Goal: Task Accomplishment & Management: Manage account settings

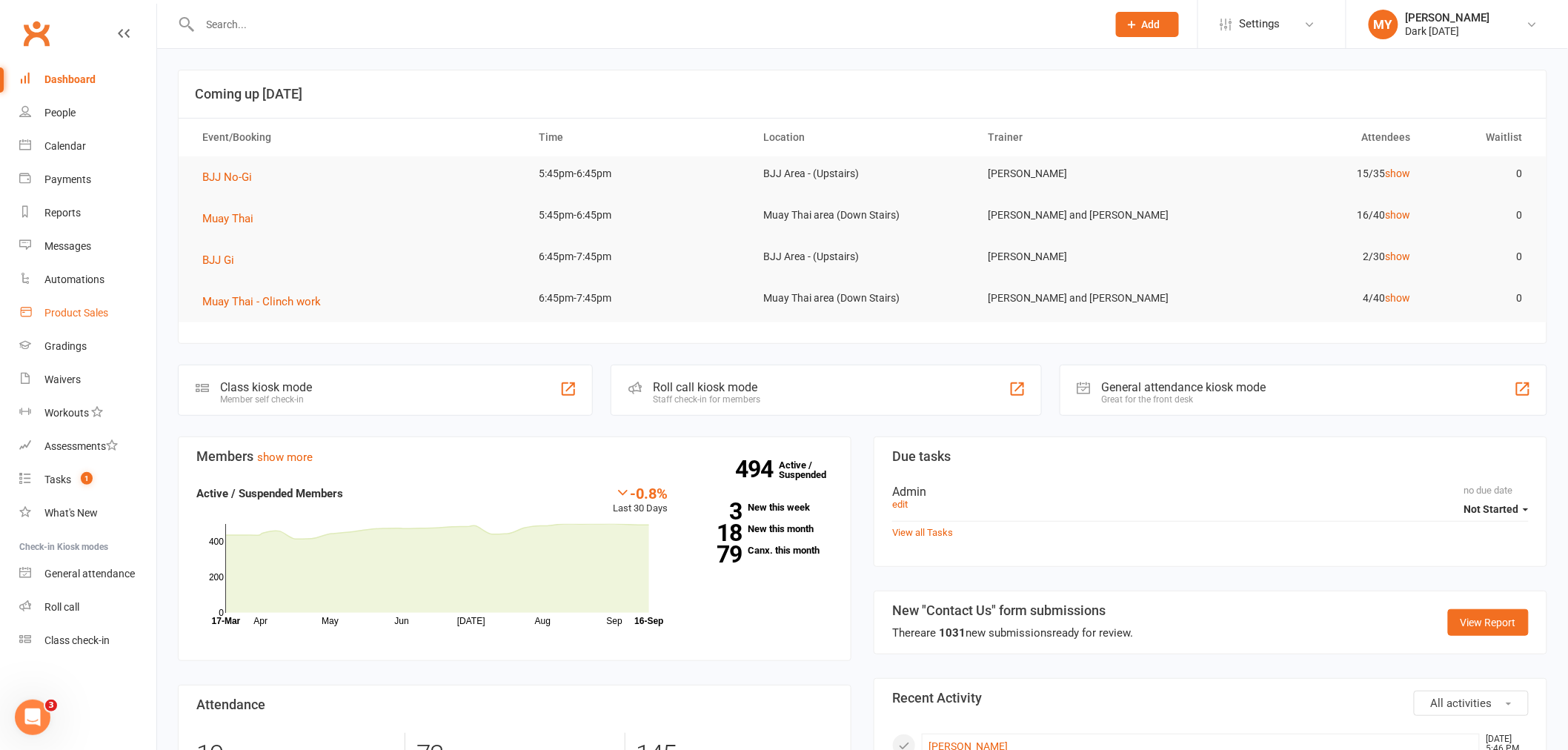
click at [71, 310] on div "Product Sales" at bounding box center [76, 313] width 63 height 12
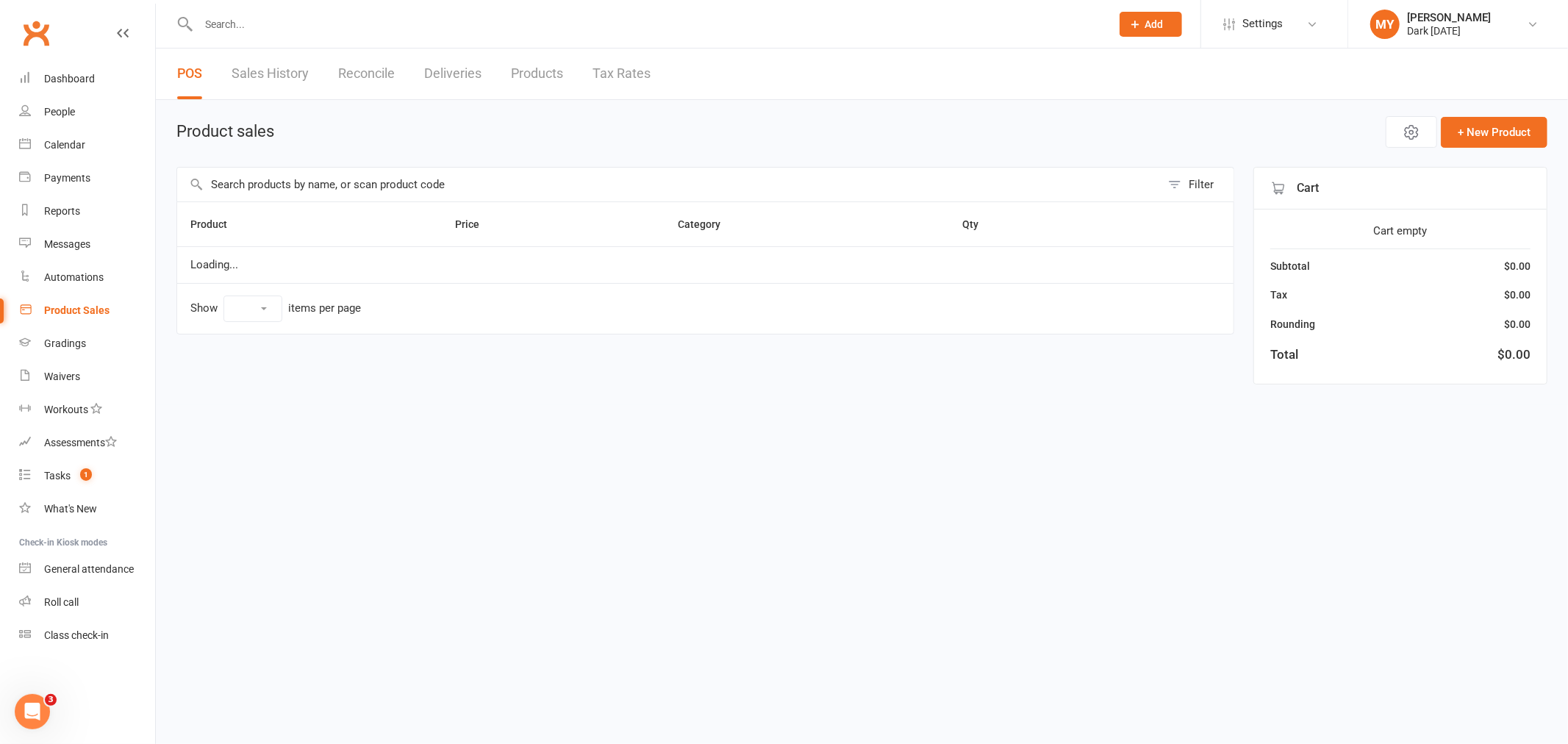
select select "100"
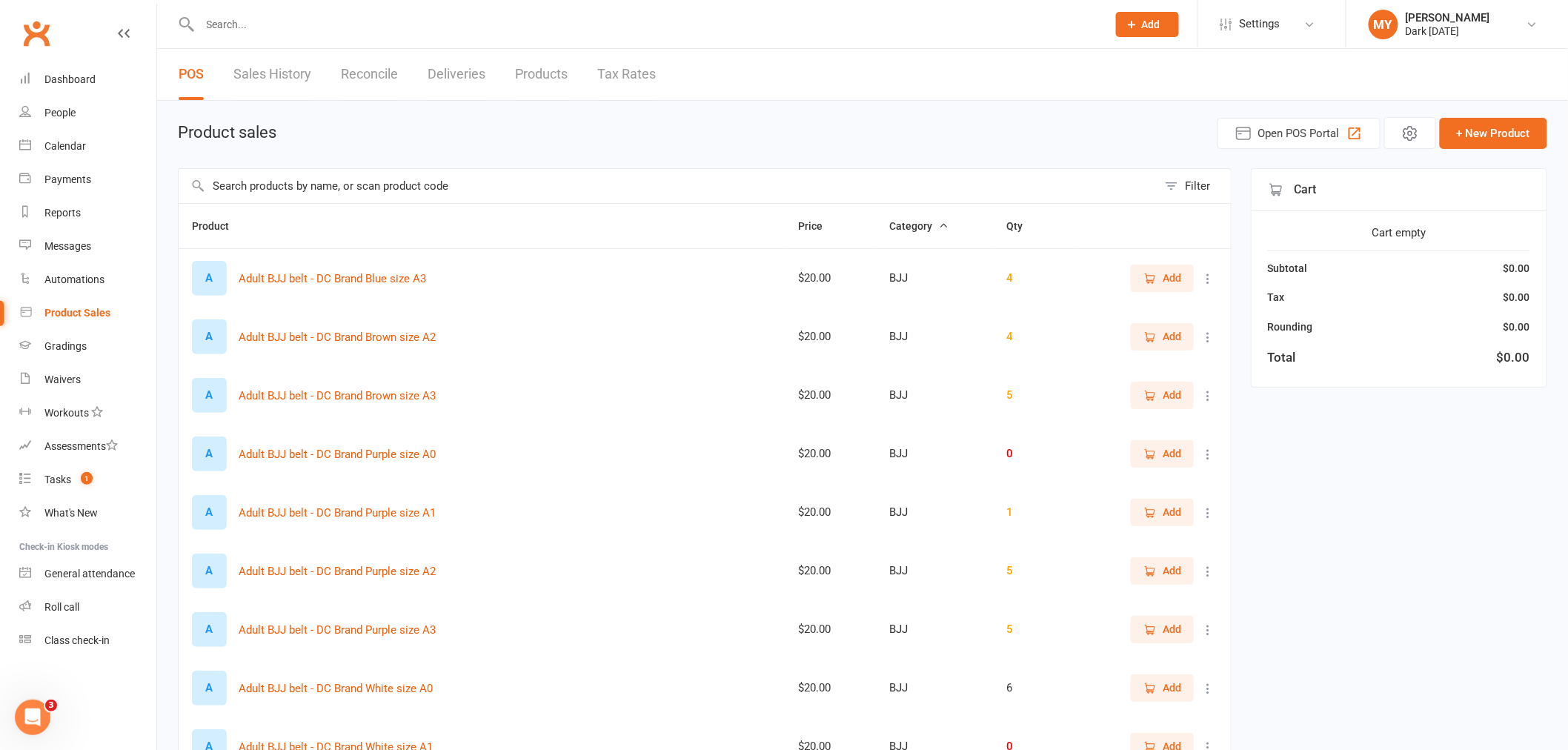
click at [282, 187] on input "text" at bounding box center [668, 186] width 979 height 34
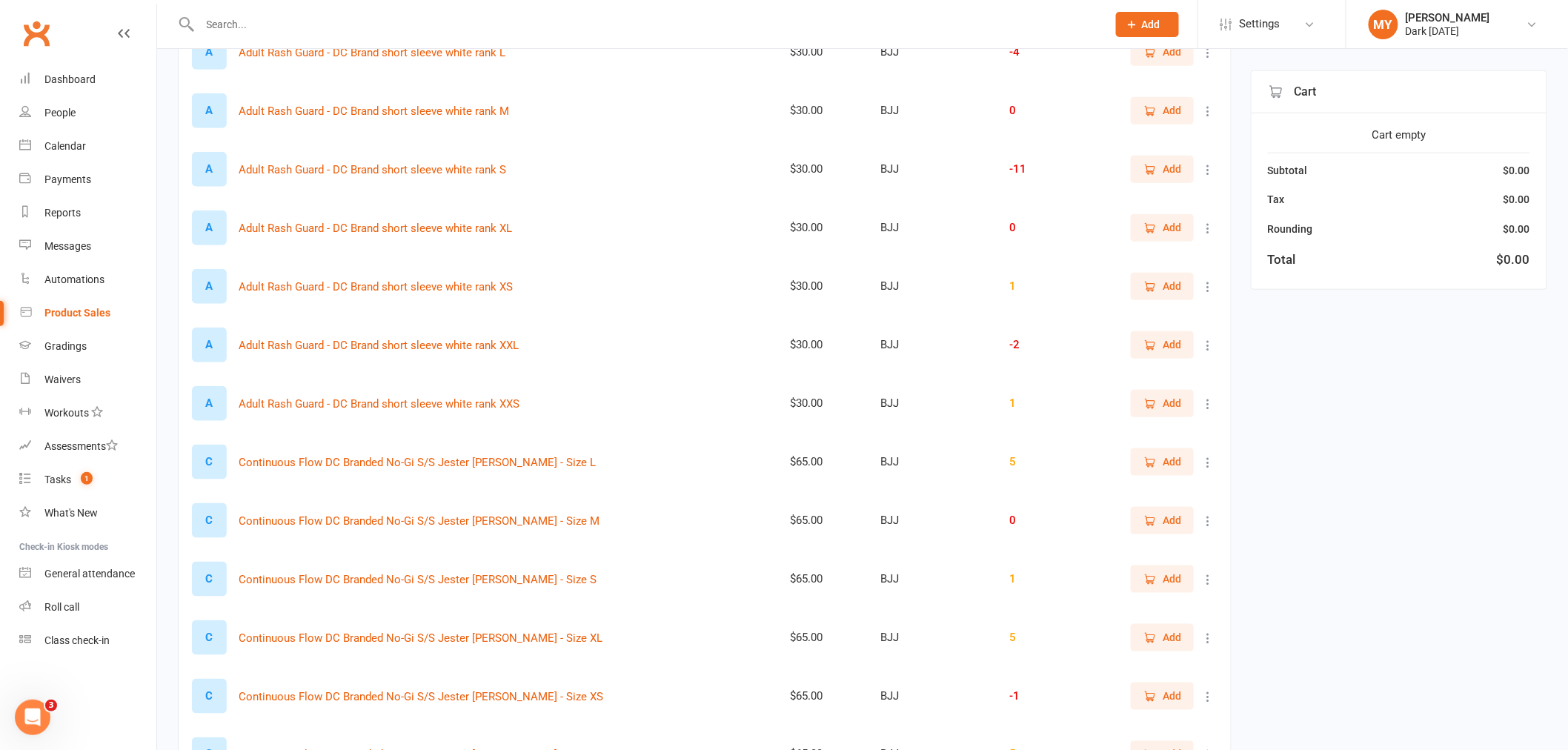
scroll to position [576, 0]
type input "rash"
click at [1158, 347] on span "Add" at bounding box center [1162, 346] width 38 height 17
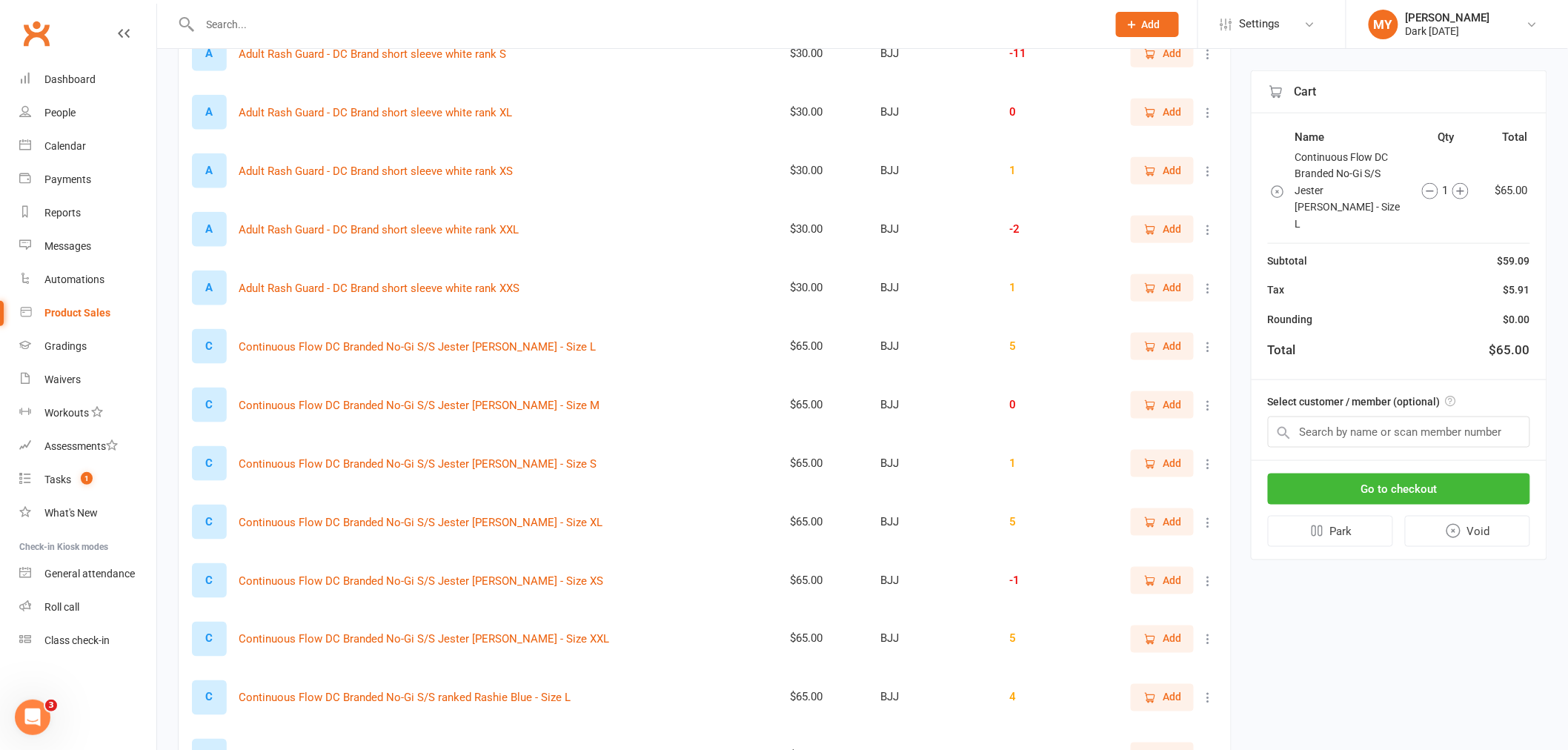
click at [1299, 380] on div "Select customer / member (optional)" at bounding box center [1399, 420] width 295 height 80
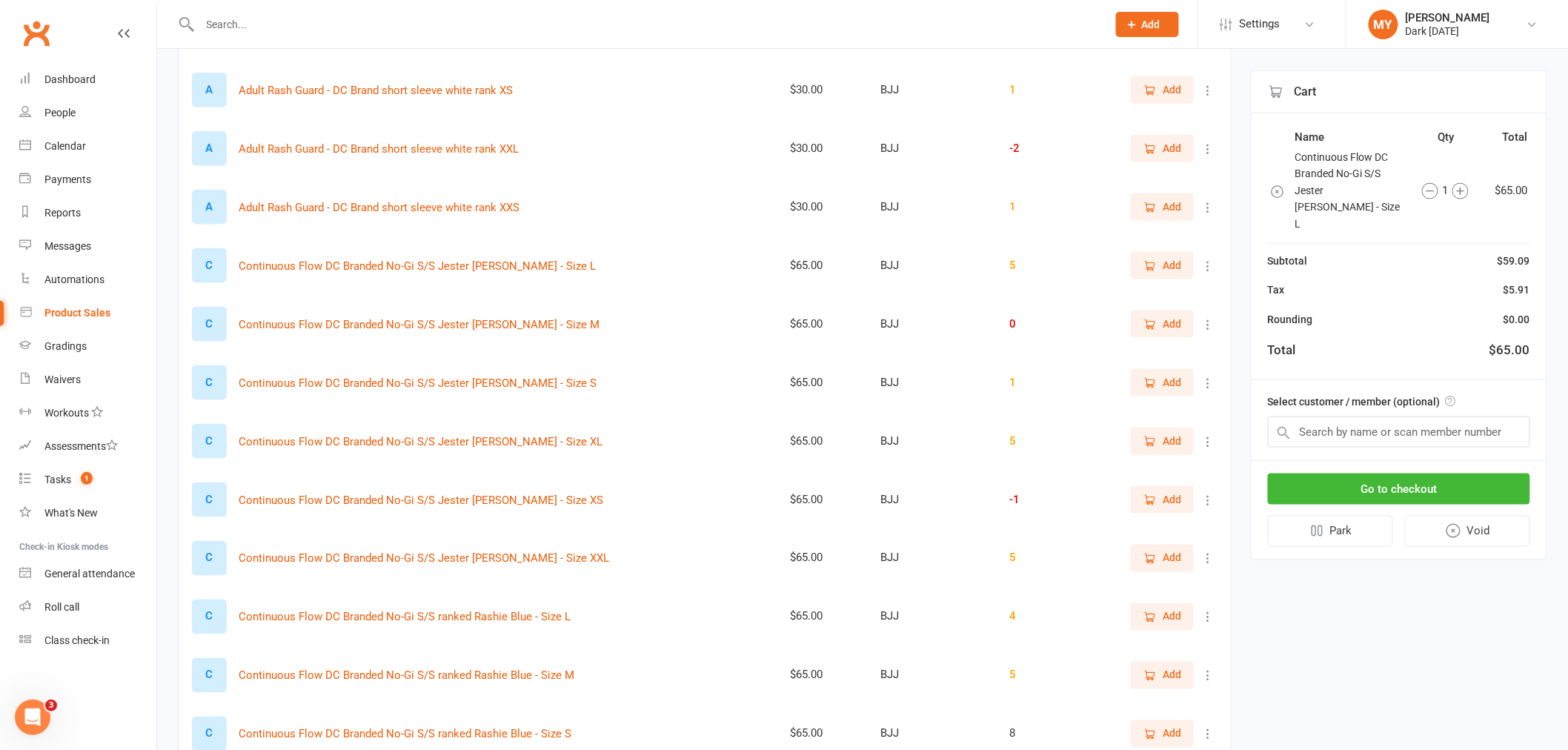
scroll to position [823, 0]
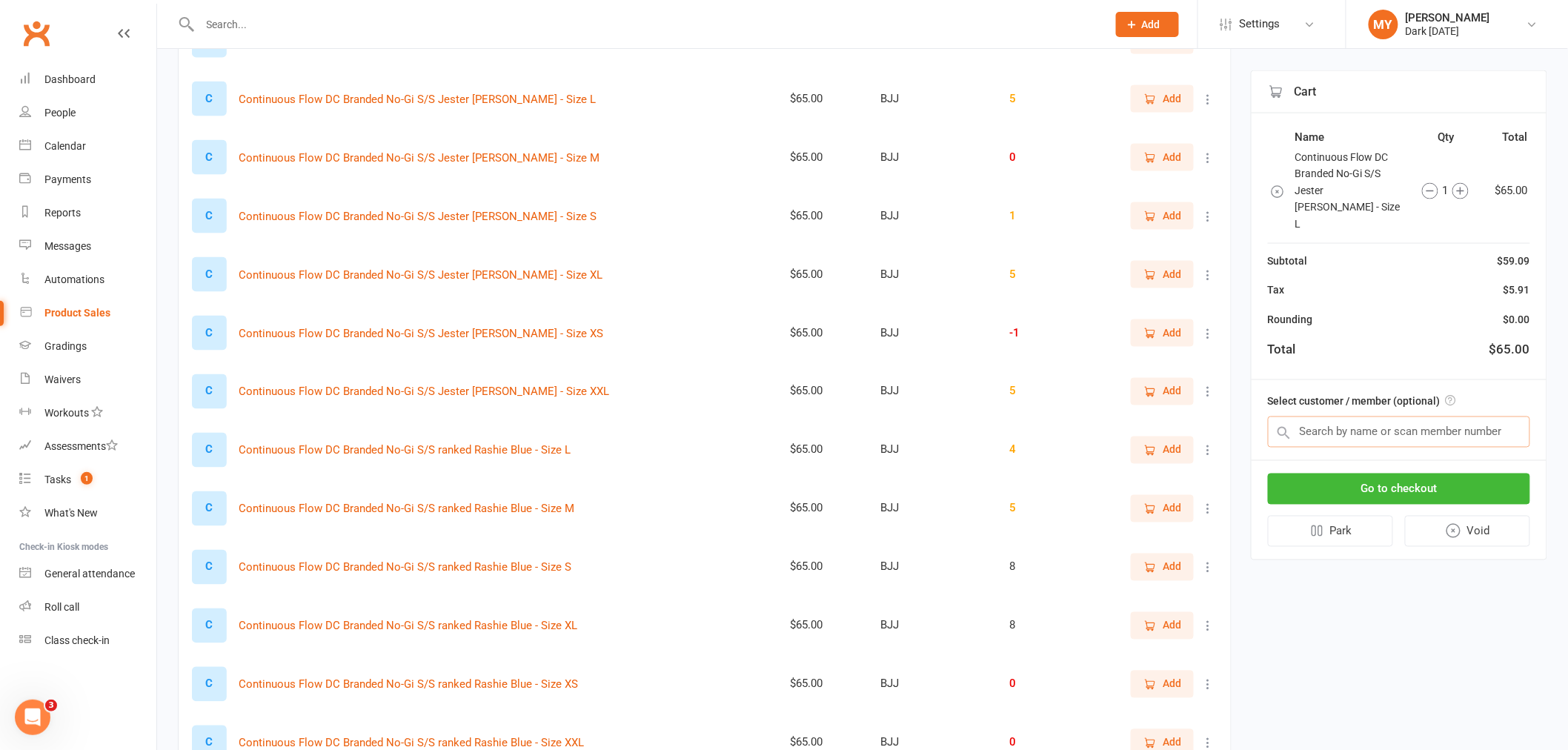
click at [1301, 416] on input "text" at bounding box center [1399, 431] width 262 height 31
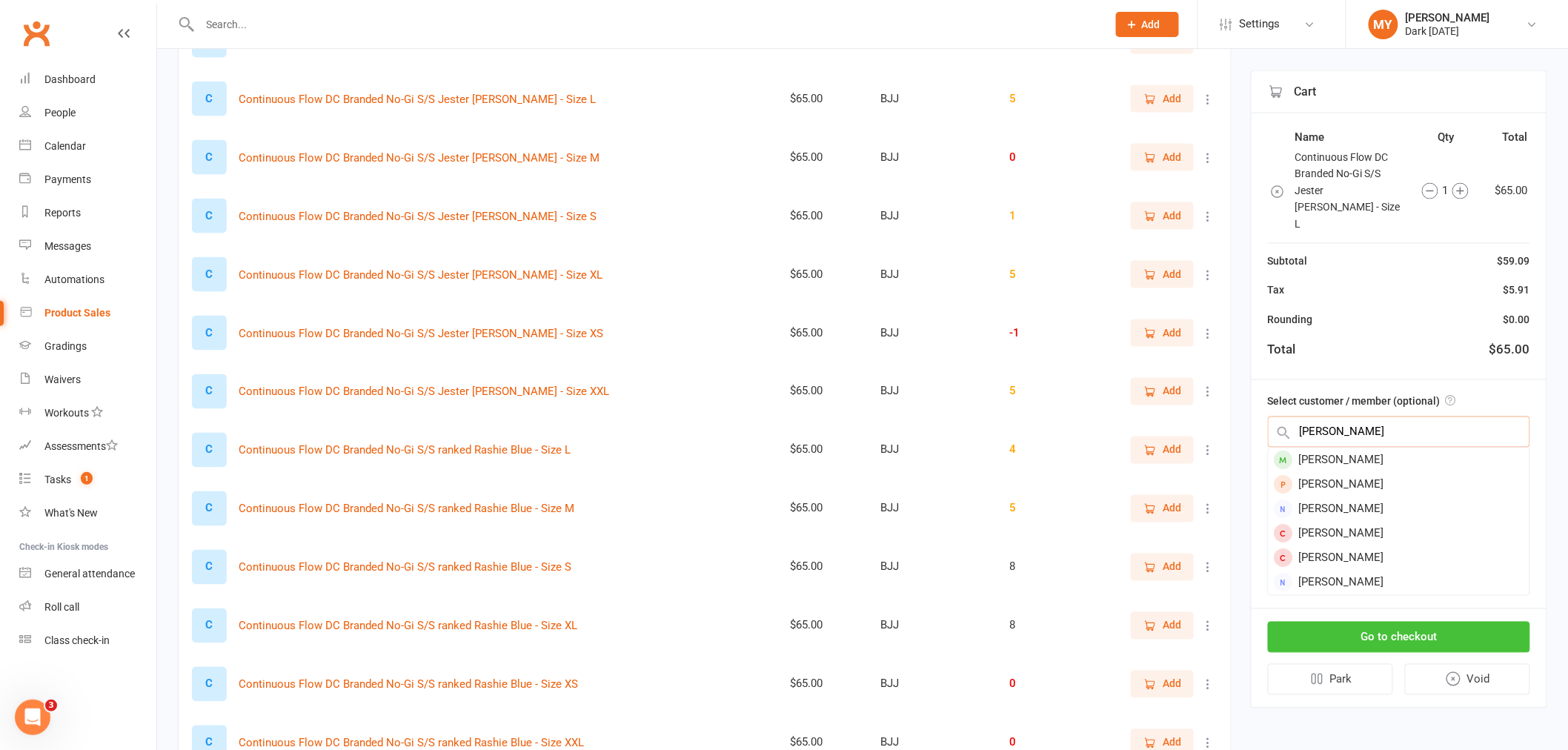
type input "gibert"
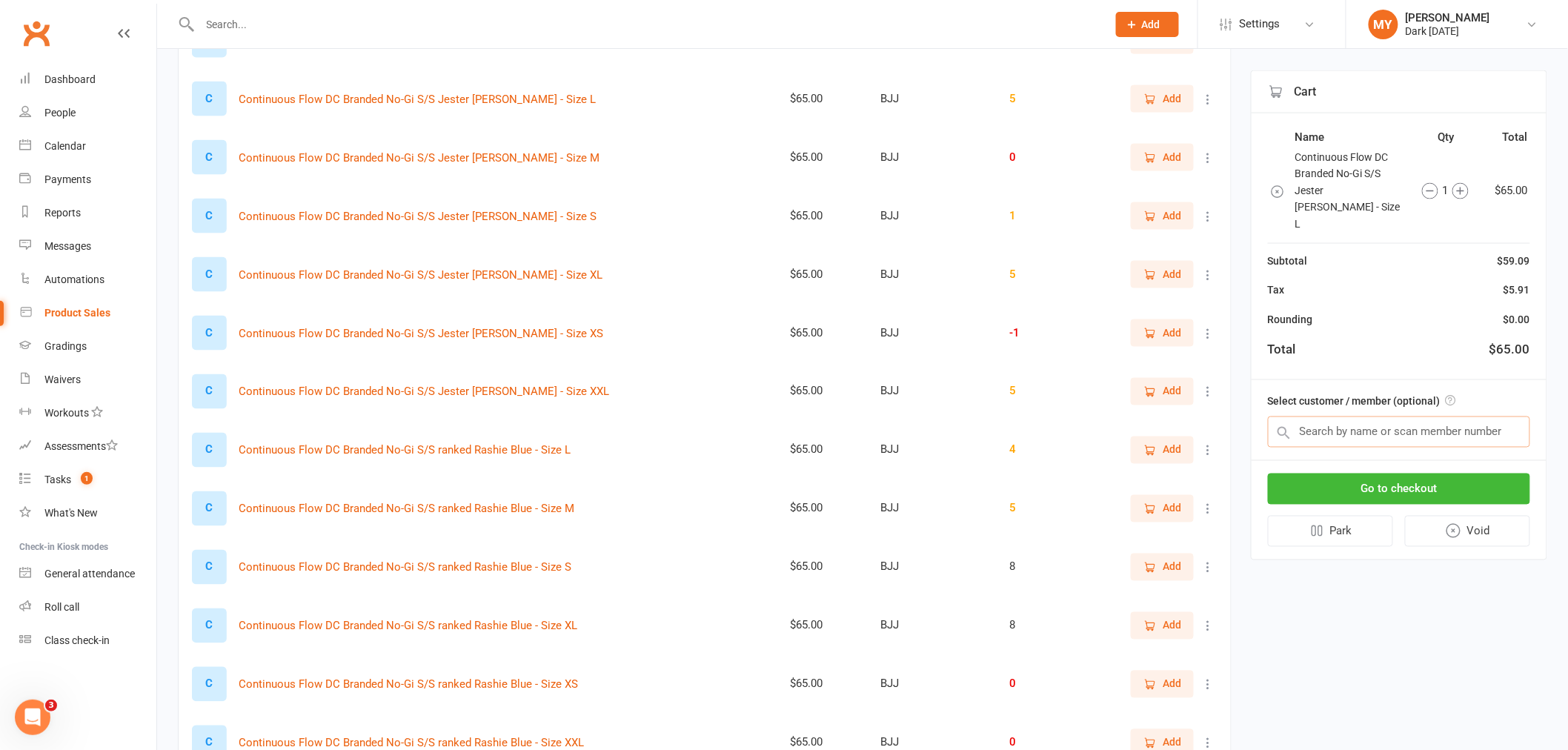
click at [1346, 420] on input "text" at bounding box center [1399, 431] width 262 height 31
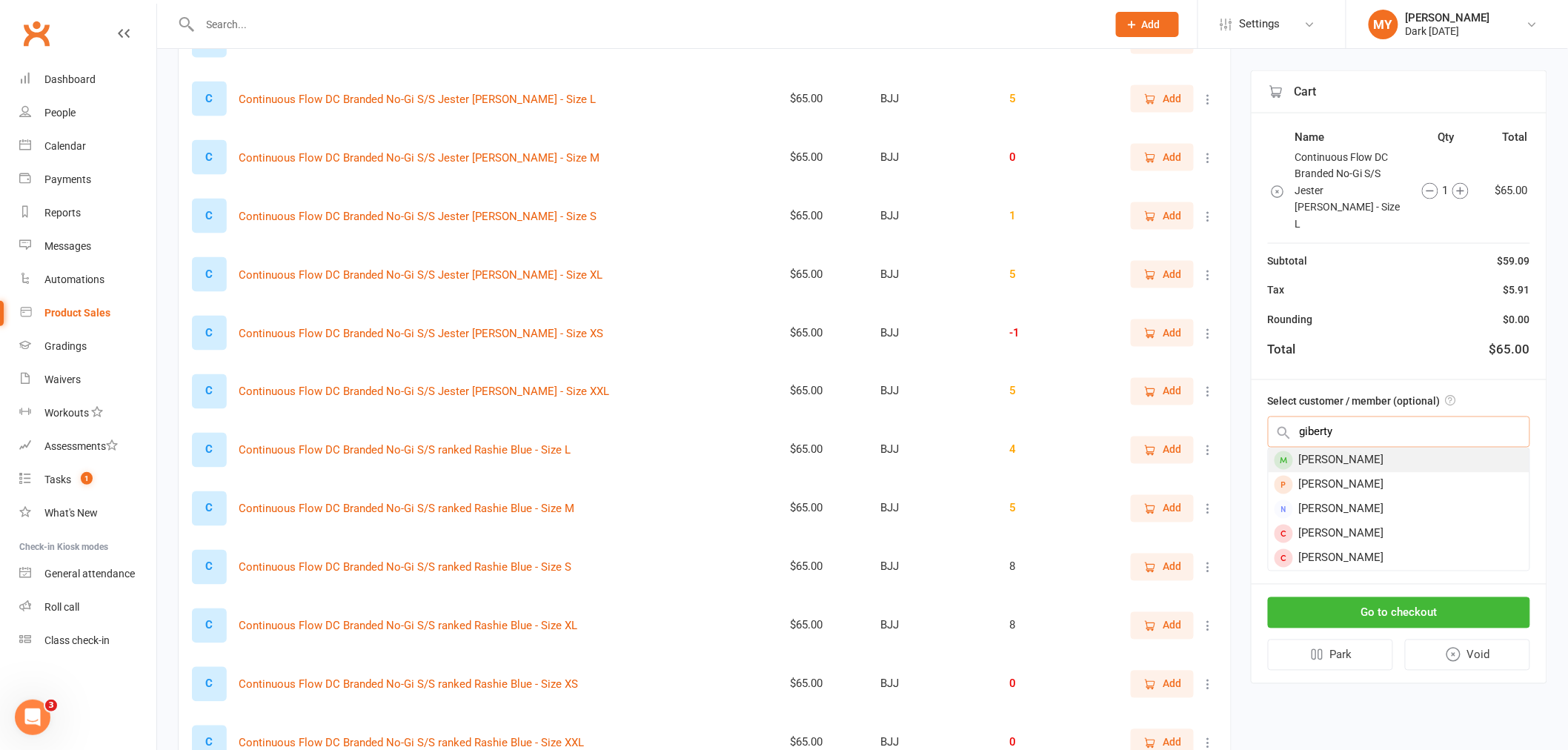
type input "giberty"
click at [1330, 448] on div "[PERSON_NAME]" at bounding box center [1399, 460] width 261 height 24
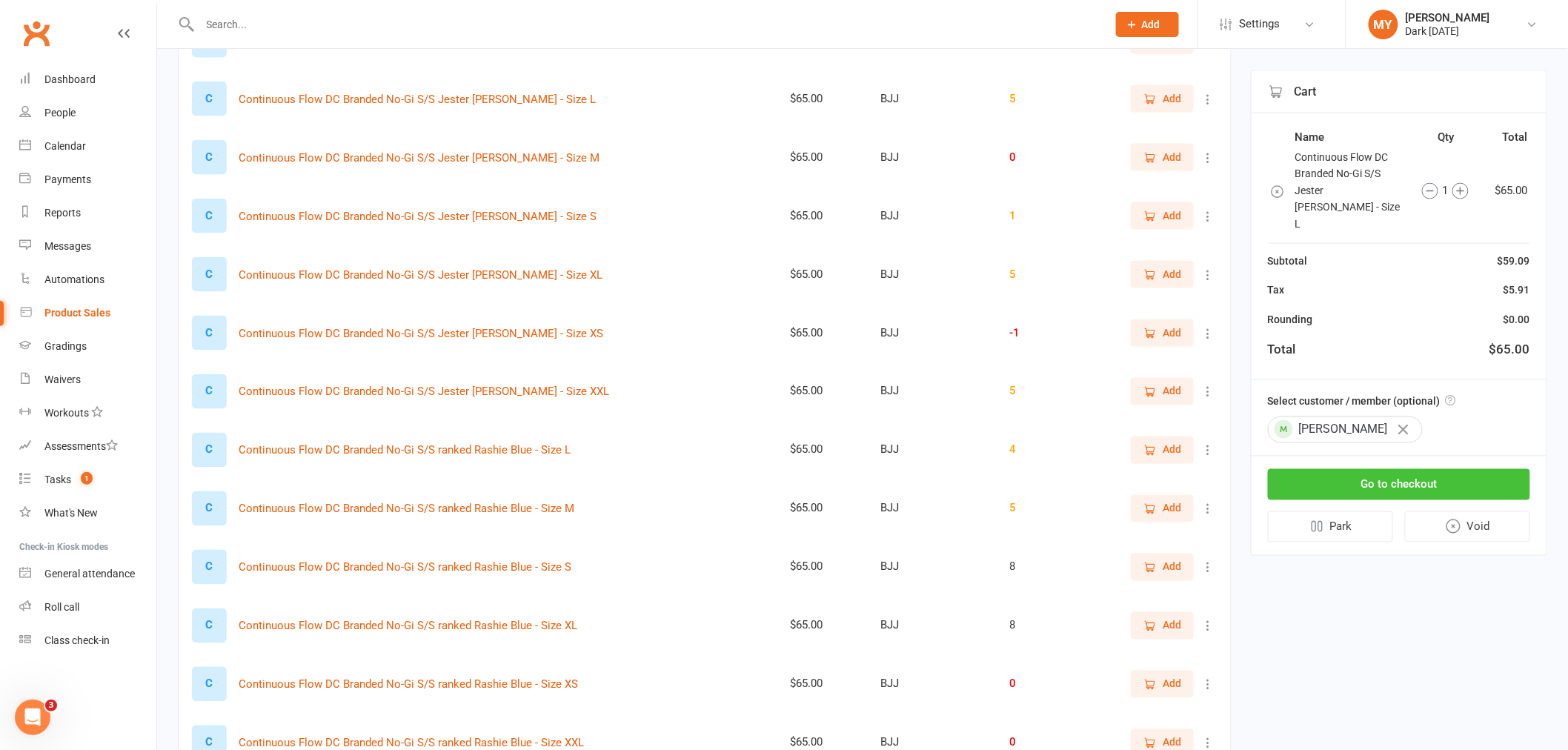
click at [1378, 469] on button "Go to checkout" at bounding box center [1399, 484] width 262 height 31
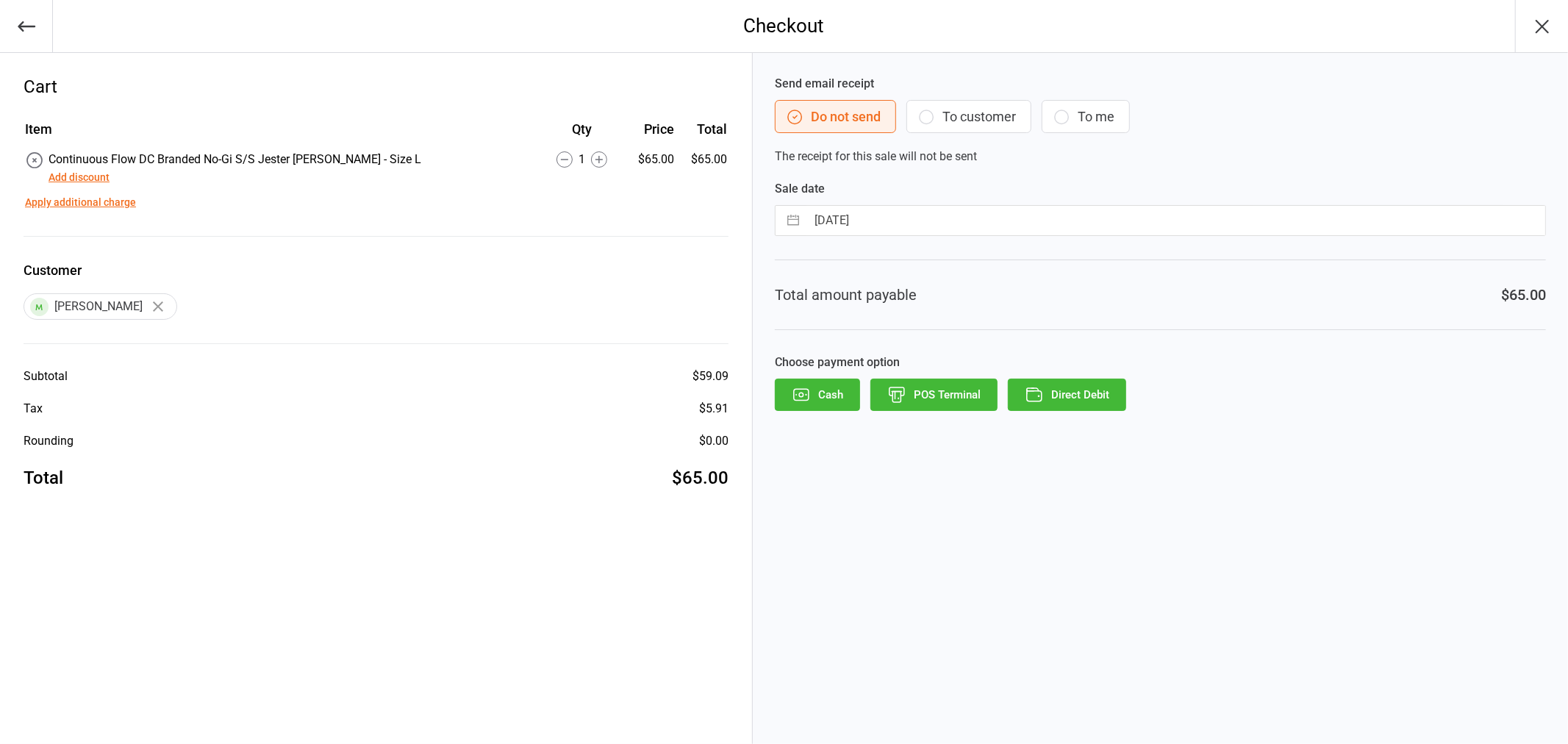
click at [927, 395] on button "POS Terminal" at bounding box center [934, 394] width 127 height 32
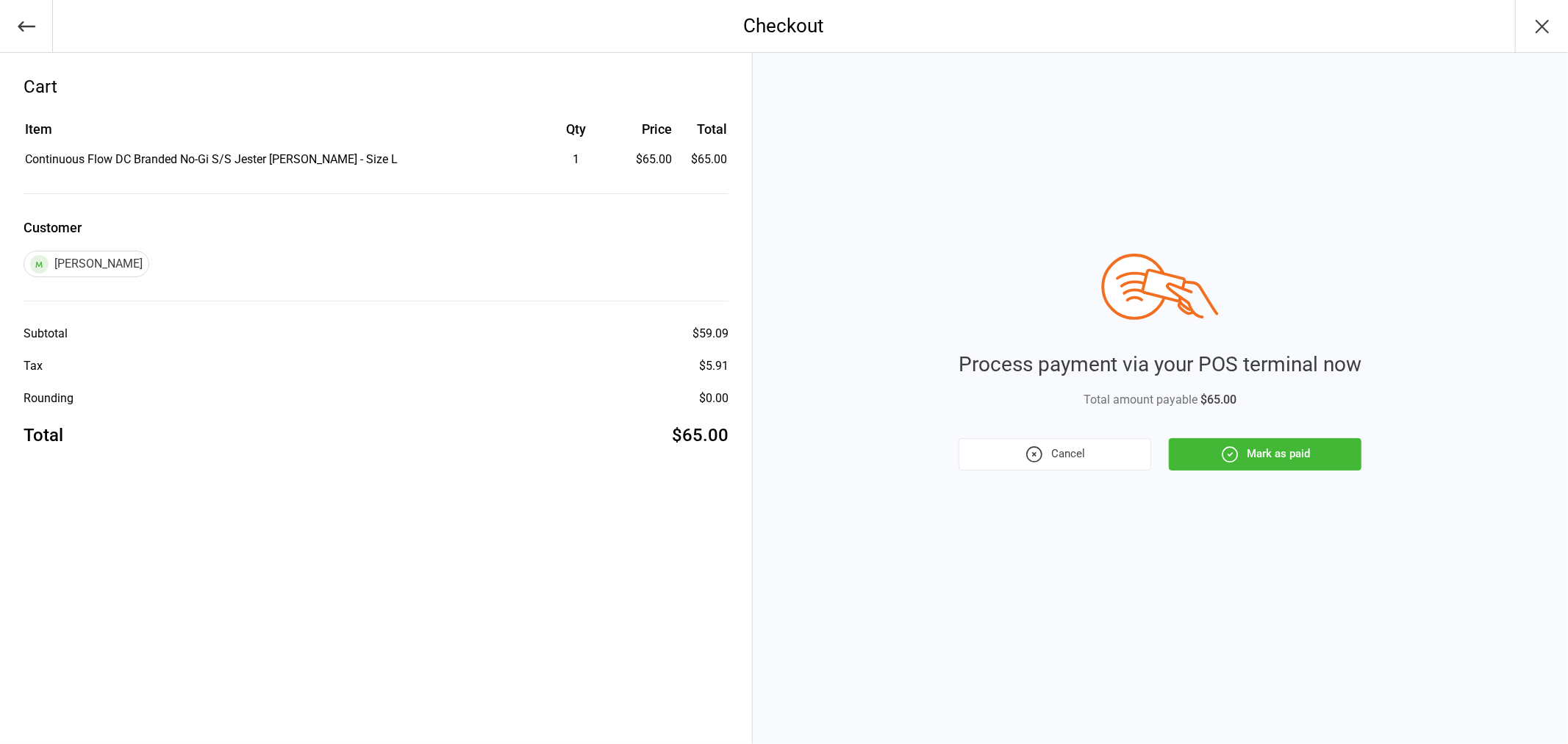
click at [36, 34] on button "button" at bounding box center [26, 26] width 53 height 52
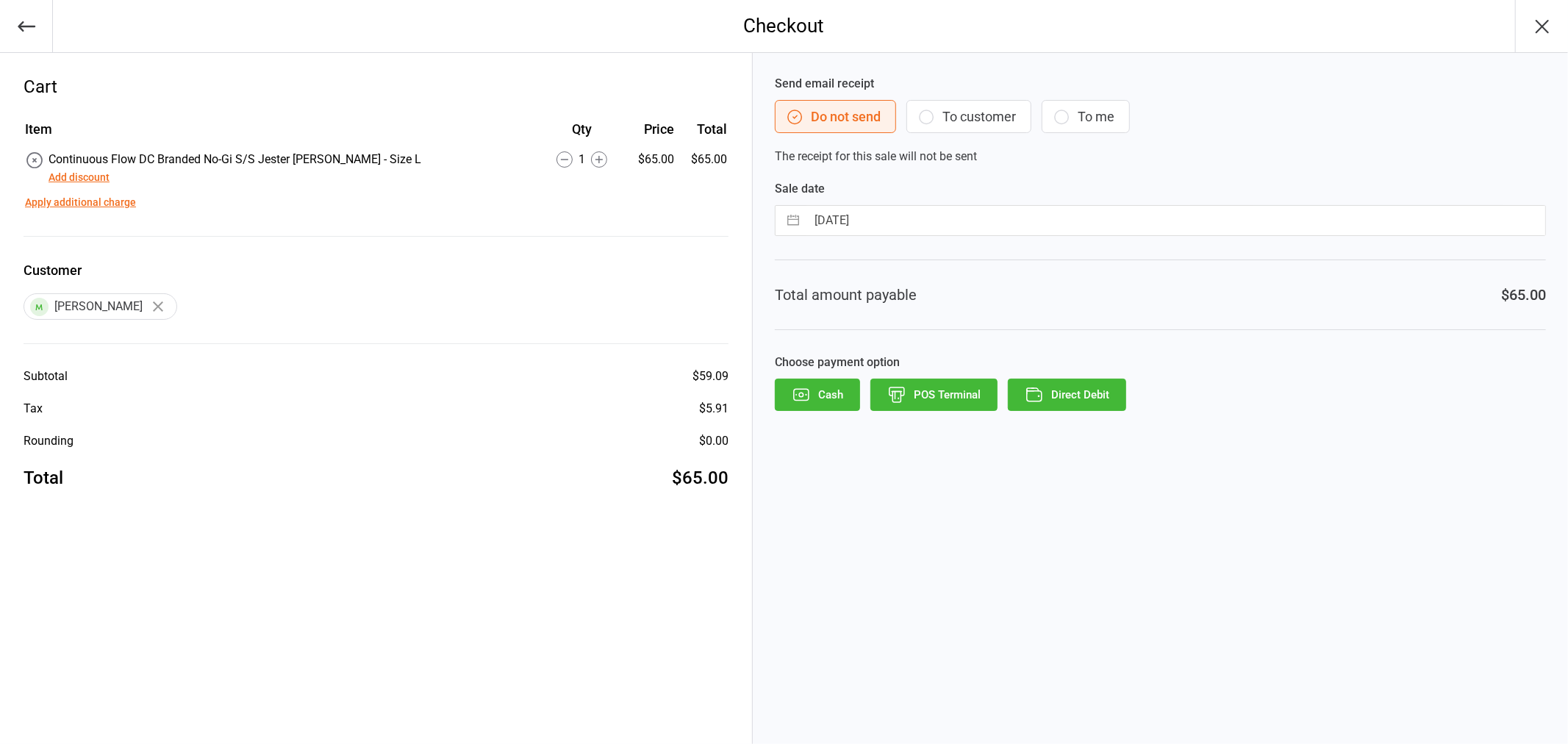
click at [32, 26] on icon "button" at bounding box center [26, 26] width 17 height 10
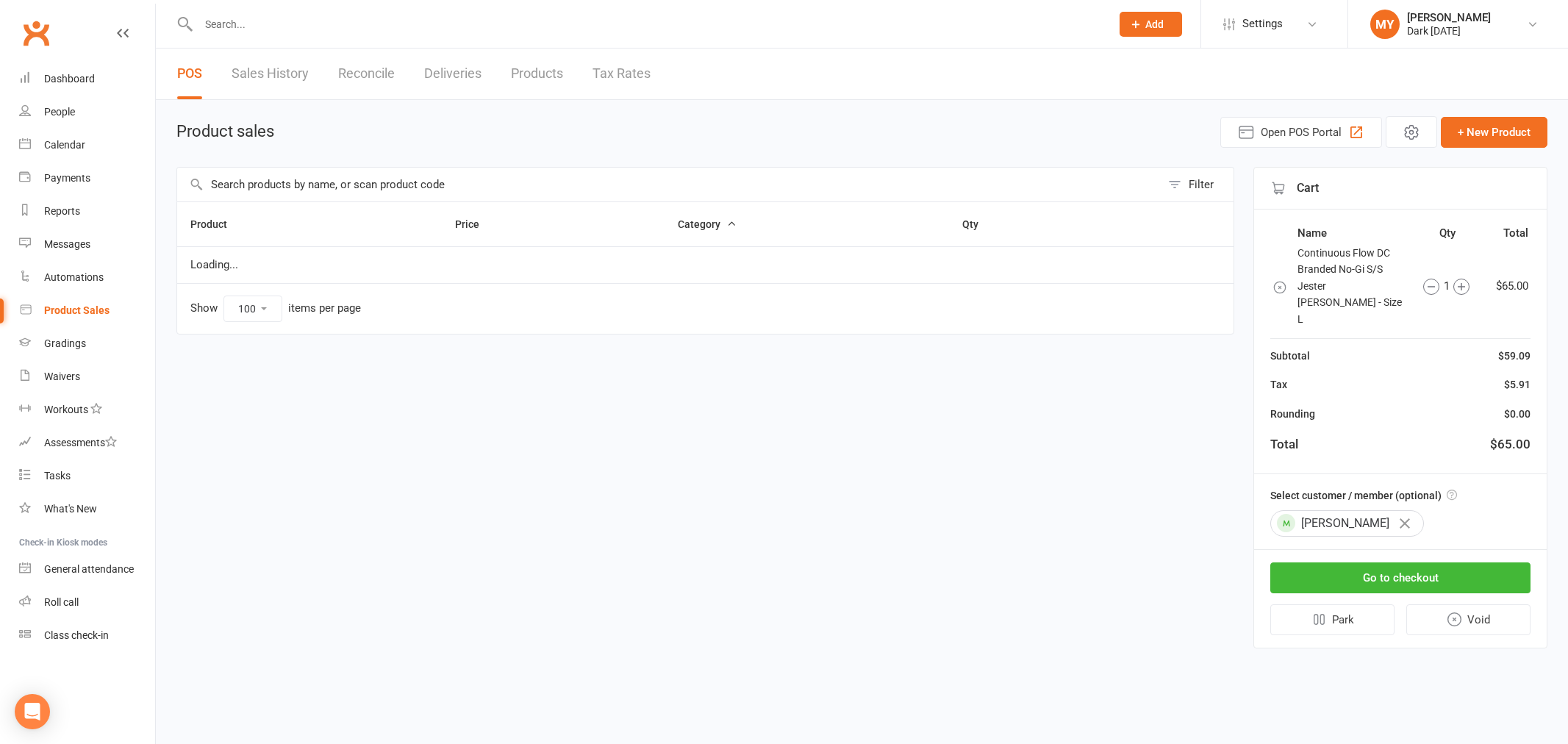
select select "100"
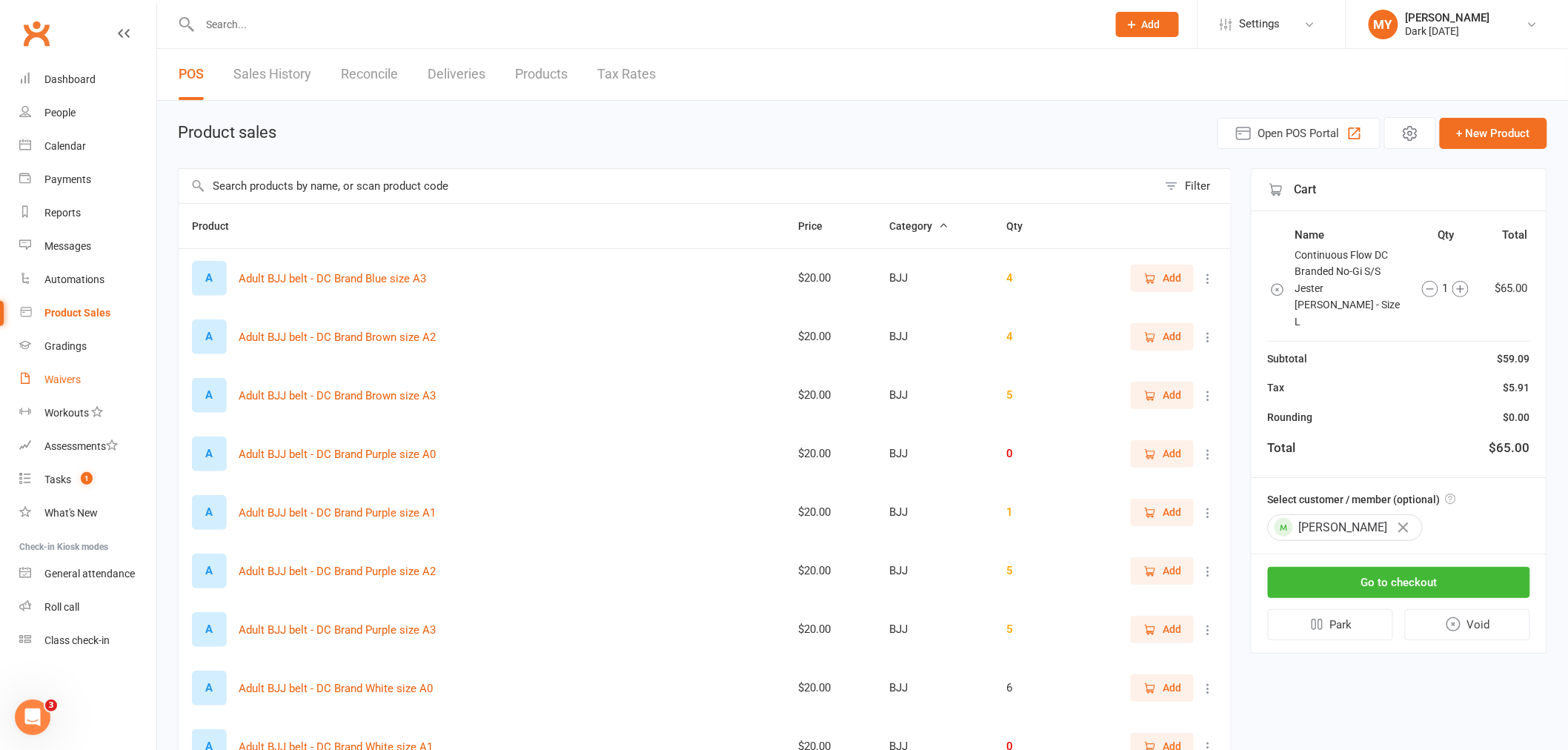
click at [70, 391] on link "Waivers" at bounding box center [88, 380] width 137 height 33
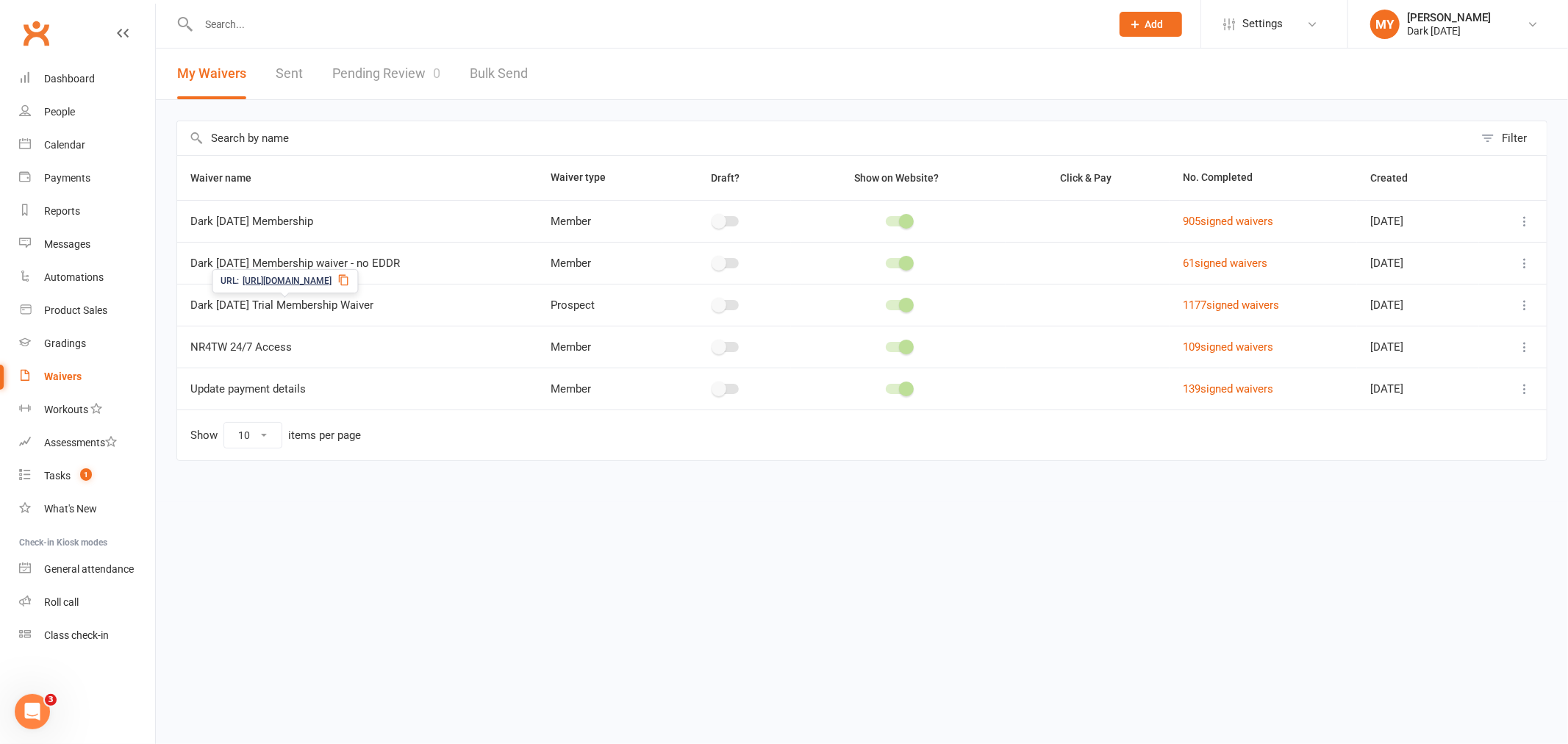
click at [349, 280] on icon at bounding box center [343, 280] width 12 height 12
click at [86, 151] on link "Calendar" at bounding box center [87, 145] width 136 height 33
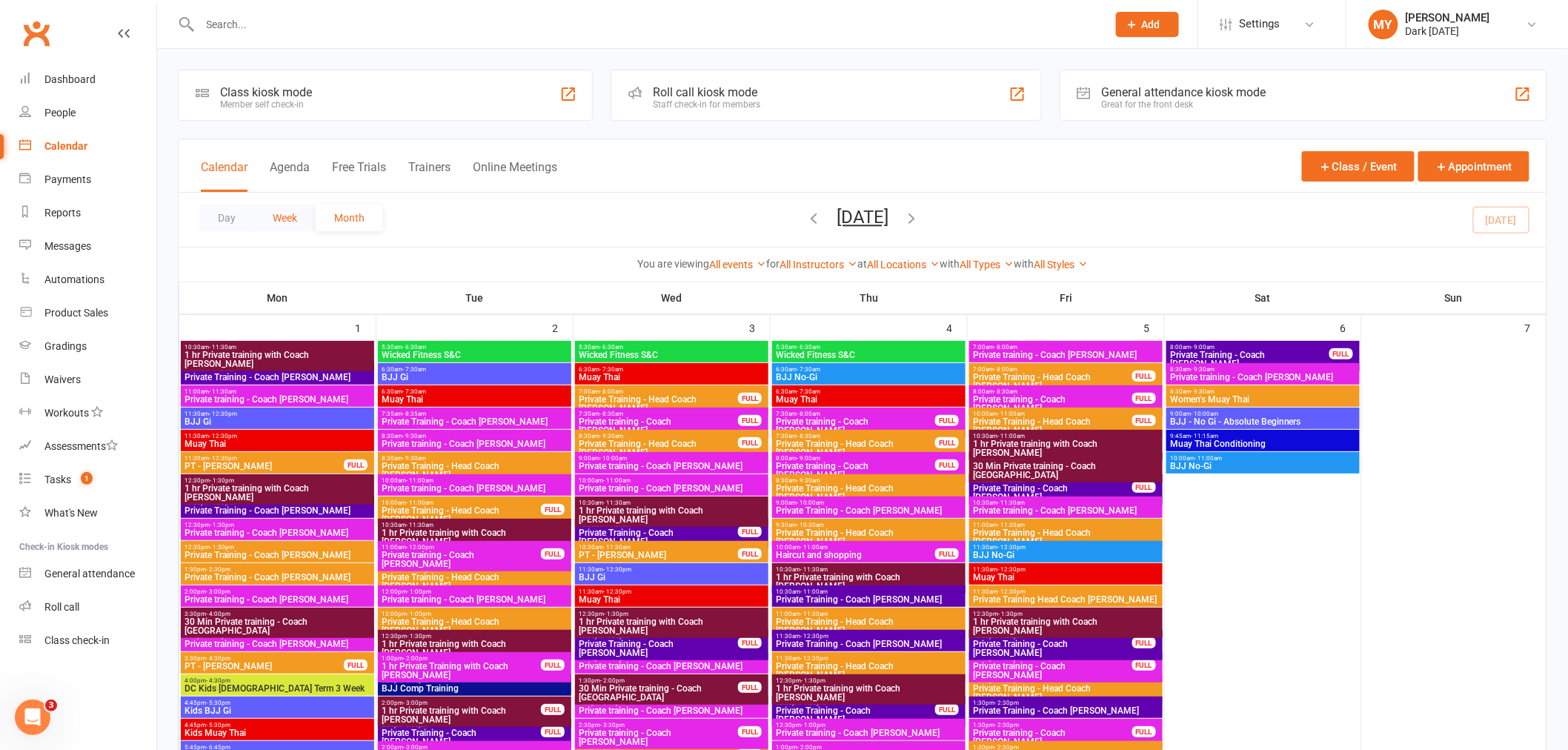
click at [277, 216] on button "Week" at bounding box center [285, 218] width 62 height 27
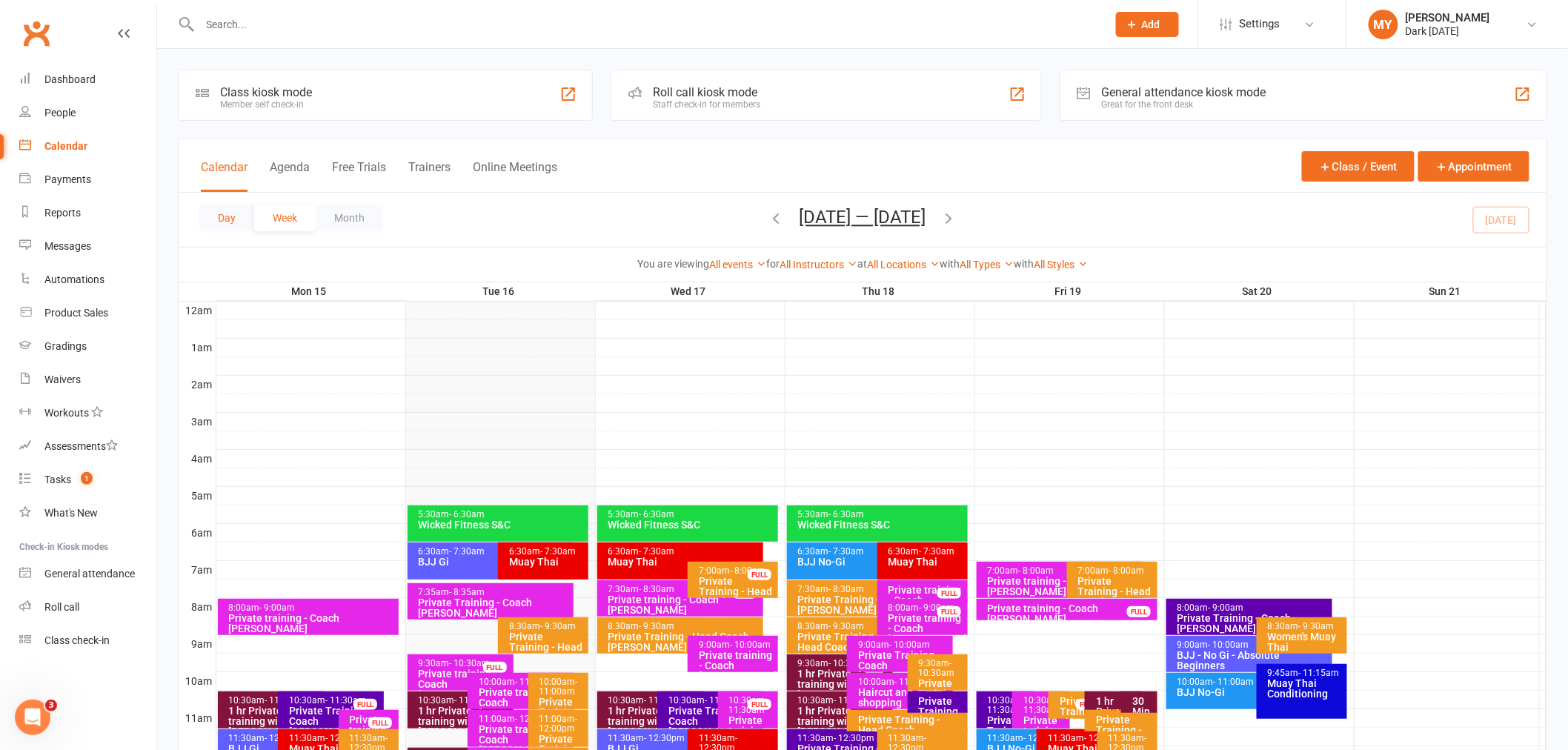
click at [234, 219] on button "Day" at bounding box center [227, 218] width 55 height 27
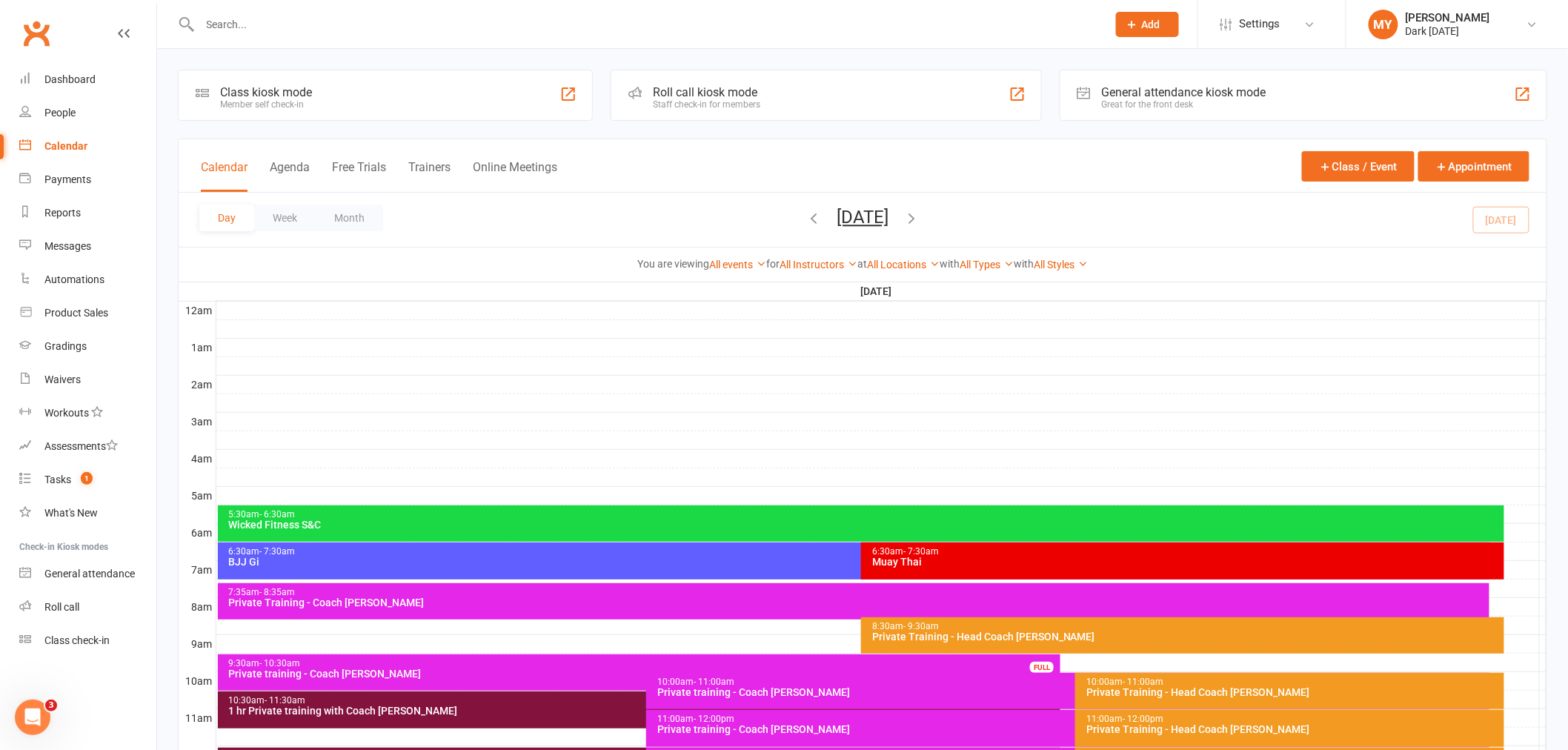
click at [919, 218] on icon "button" at bounding box center [912, 218] width 17 height 17
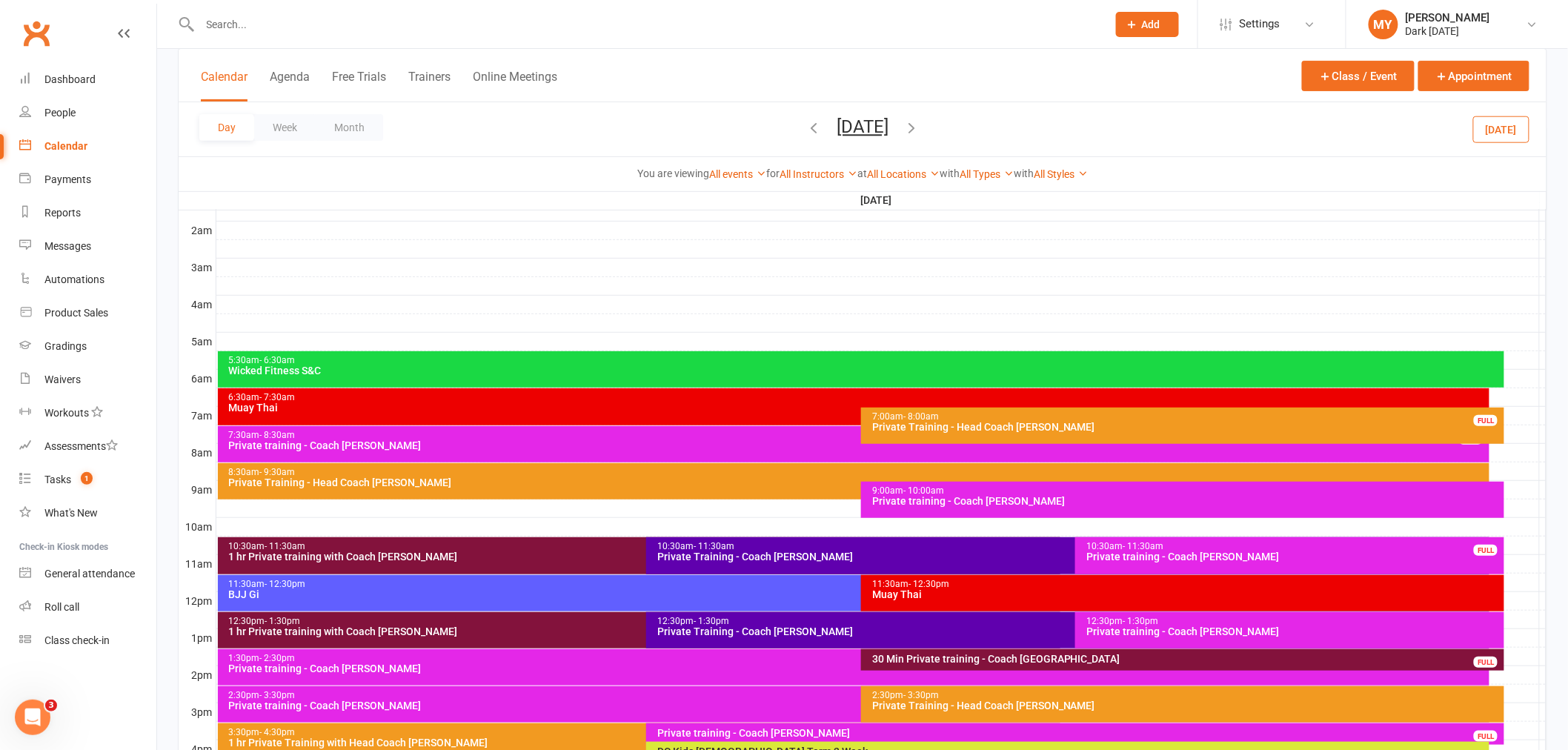
scroll to position [329, 0]
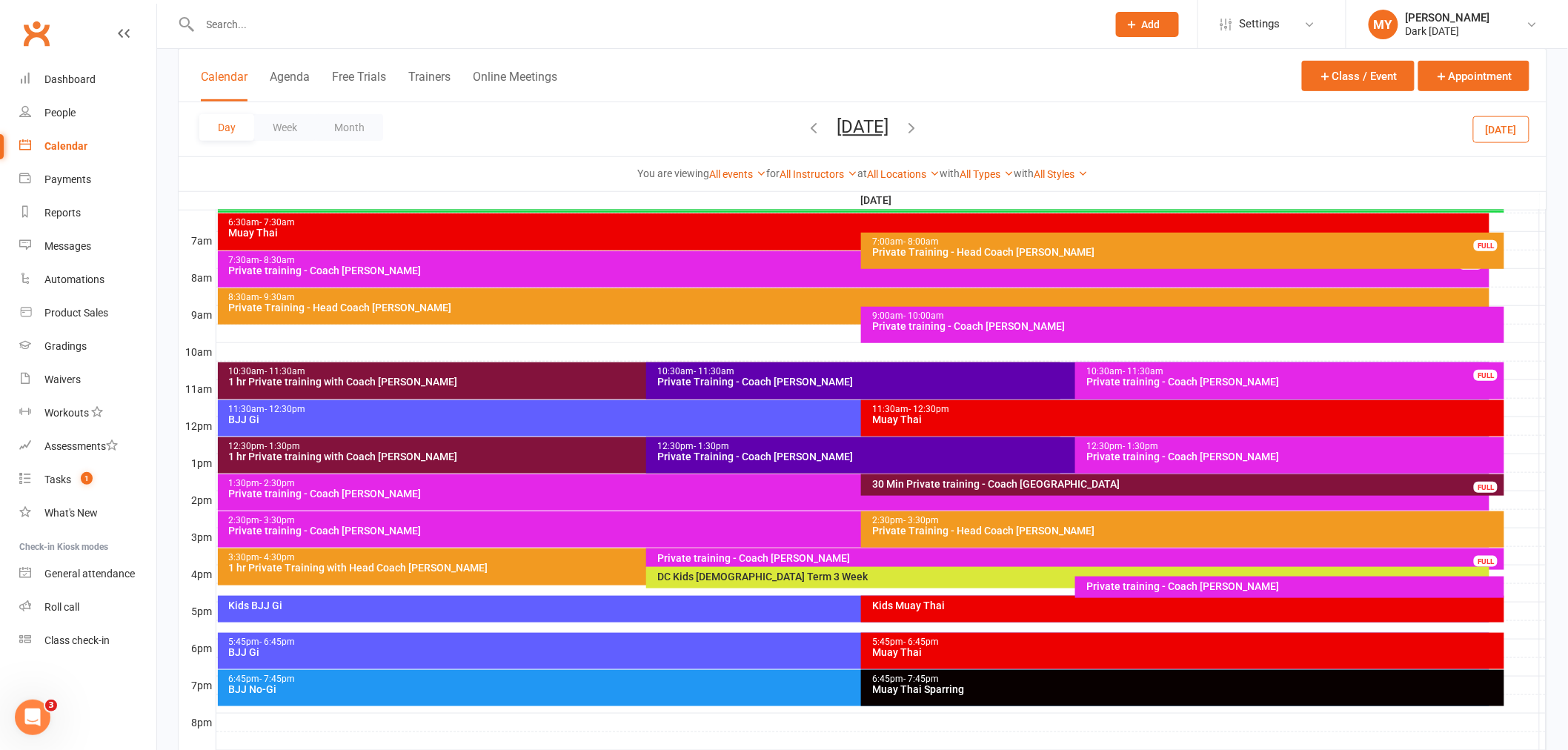
click at [330, 446] on div "12:30pm - 1:30pm" at bounding box center [643, 446] width 830 height 10
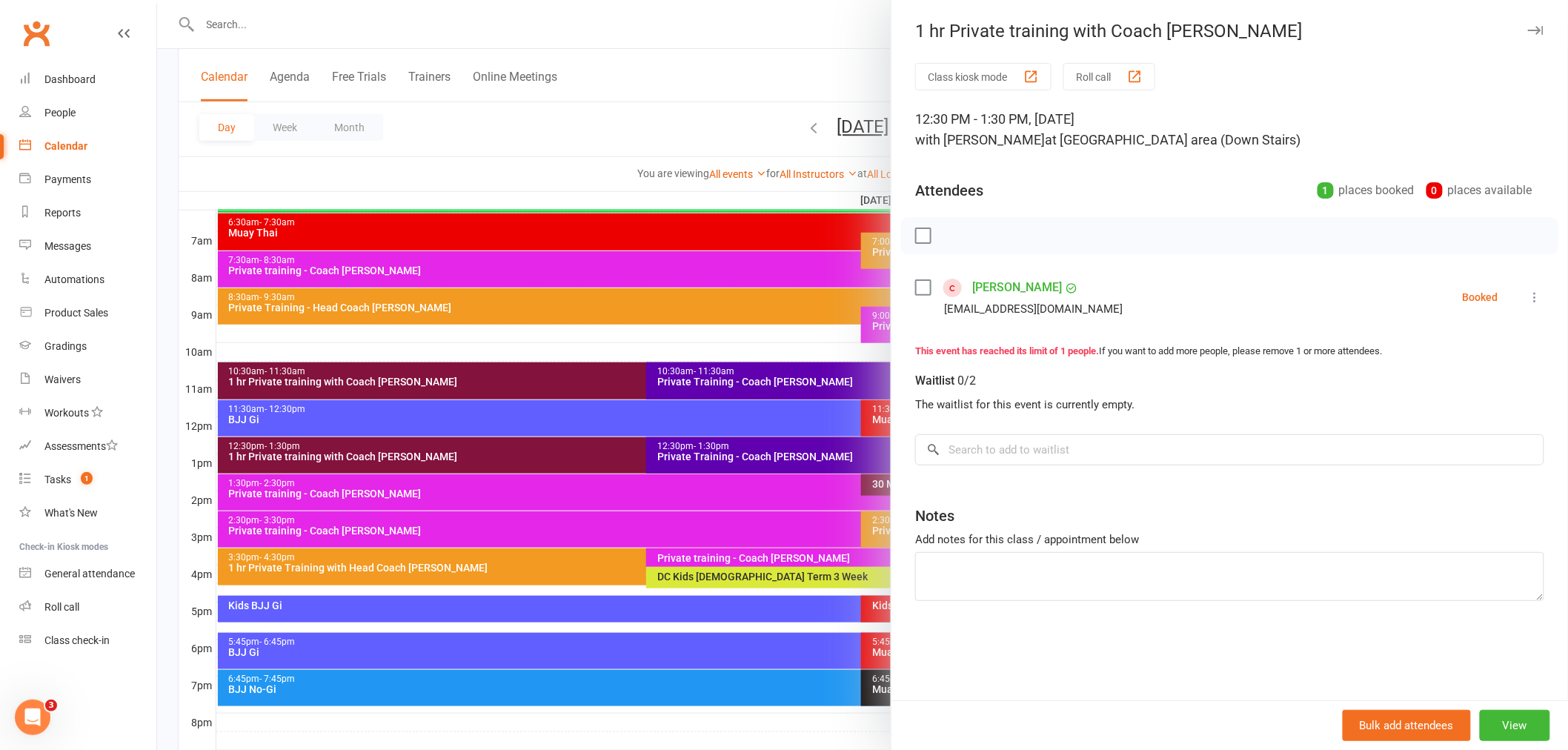
click at [1526, 293] on button at bounding box center [1535, 297] width 18 height 18
click at [1416, 354] on link "Remove" at bounding box center [1463, 356] width 159 height 30
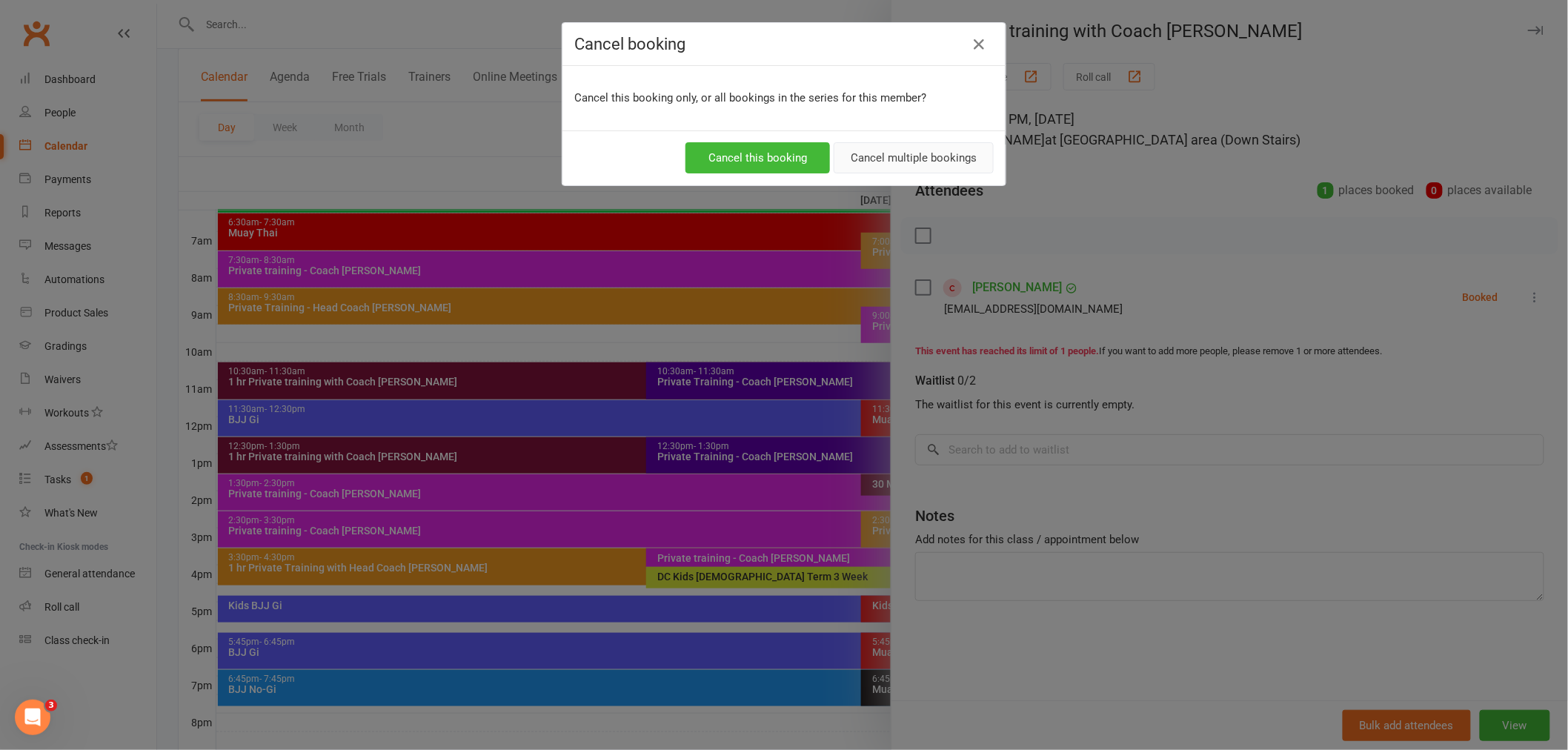
click at [894, 149] on button "Cancel multiple bookings" at bounding box center [913, 158] width 160 height 31
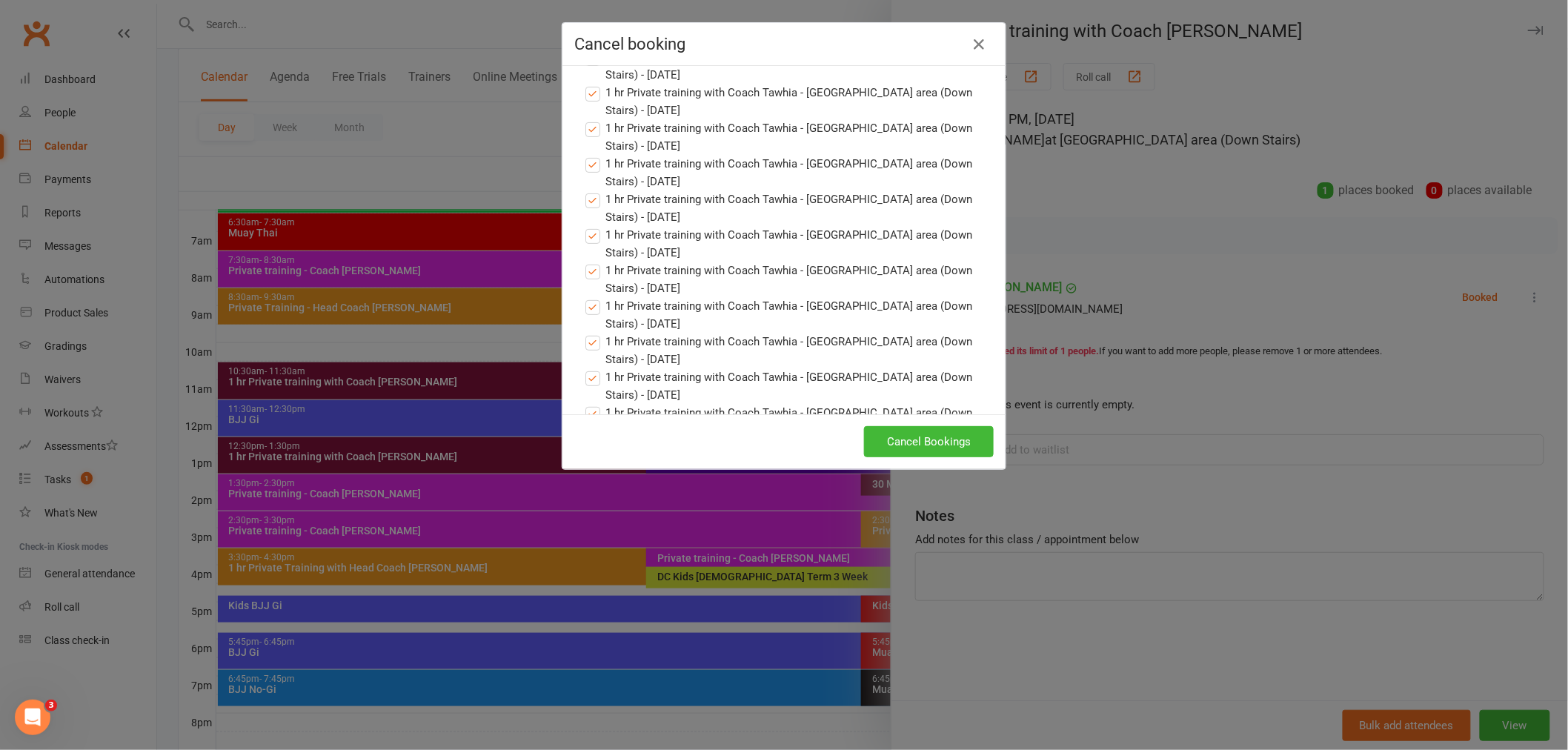
scroll to position [200, 0]
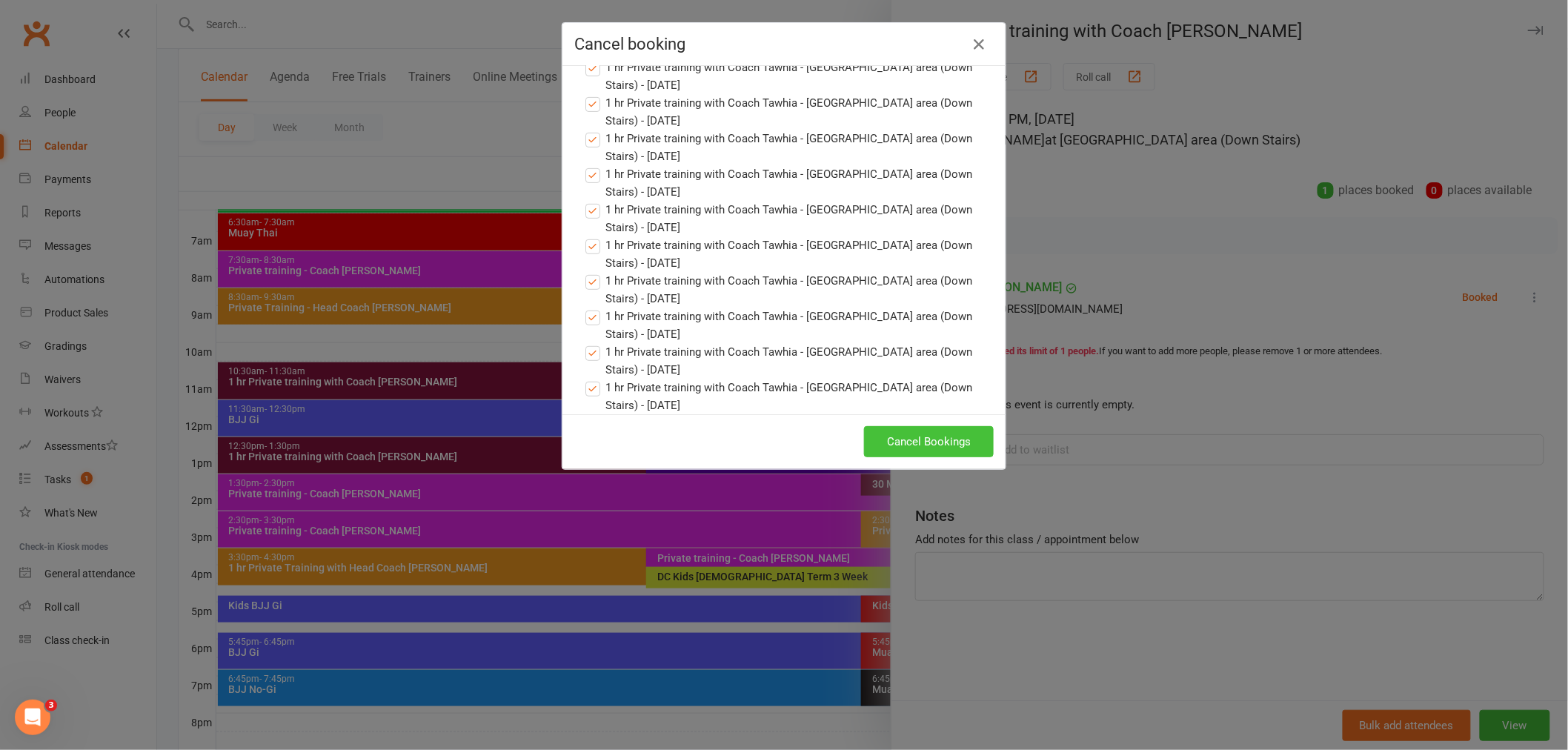
click at [952, 445] on button "Cancel Bookings" at bounding box center [928, 441] width 129 height 31
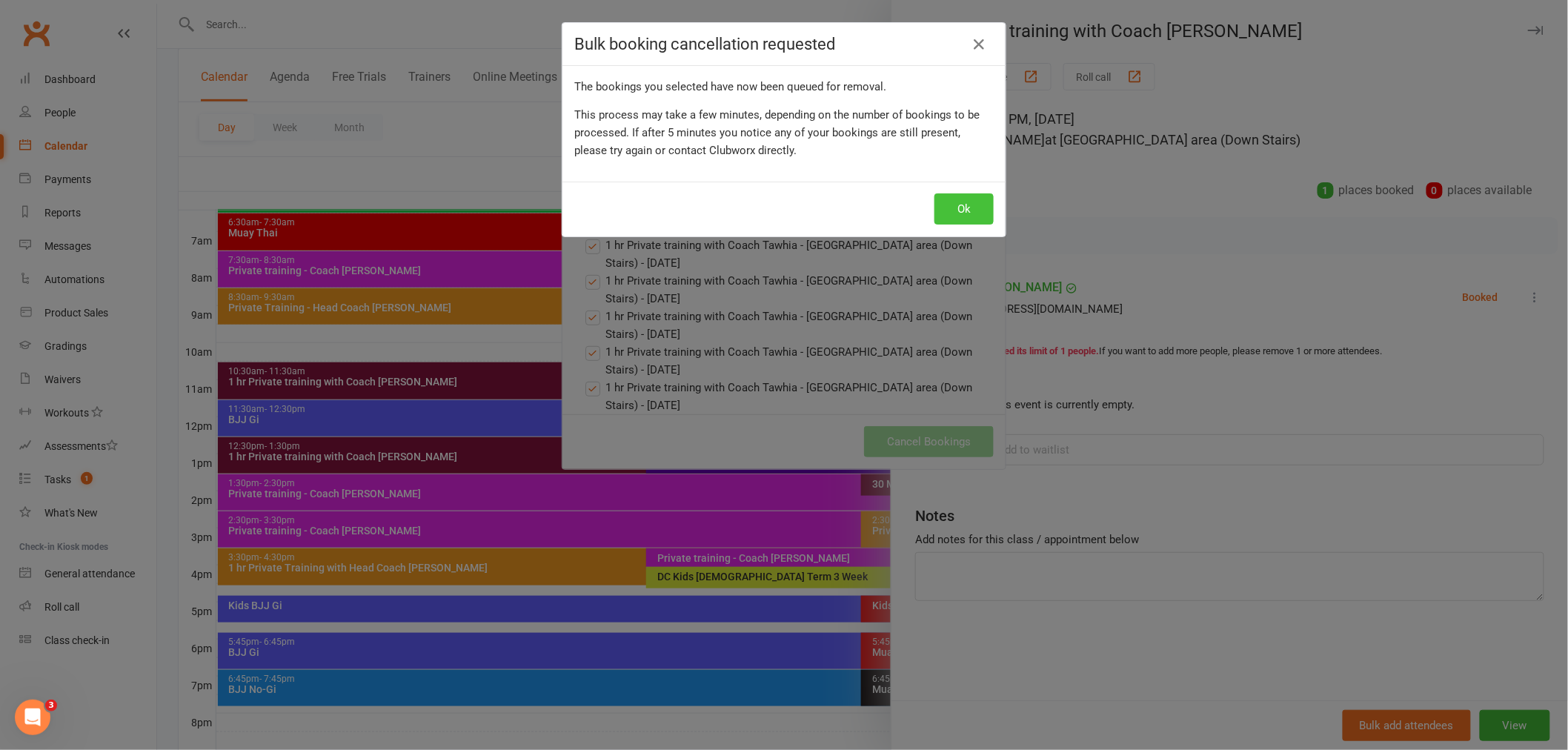
click at [959, 203] on button "Ok" at bounding box center [963, 209] width 59 height 31
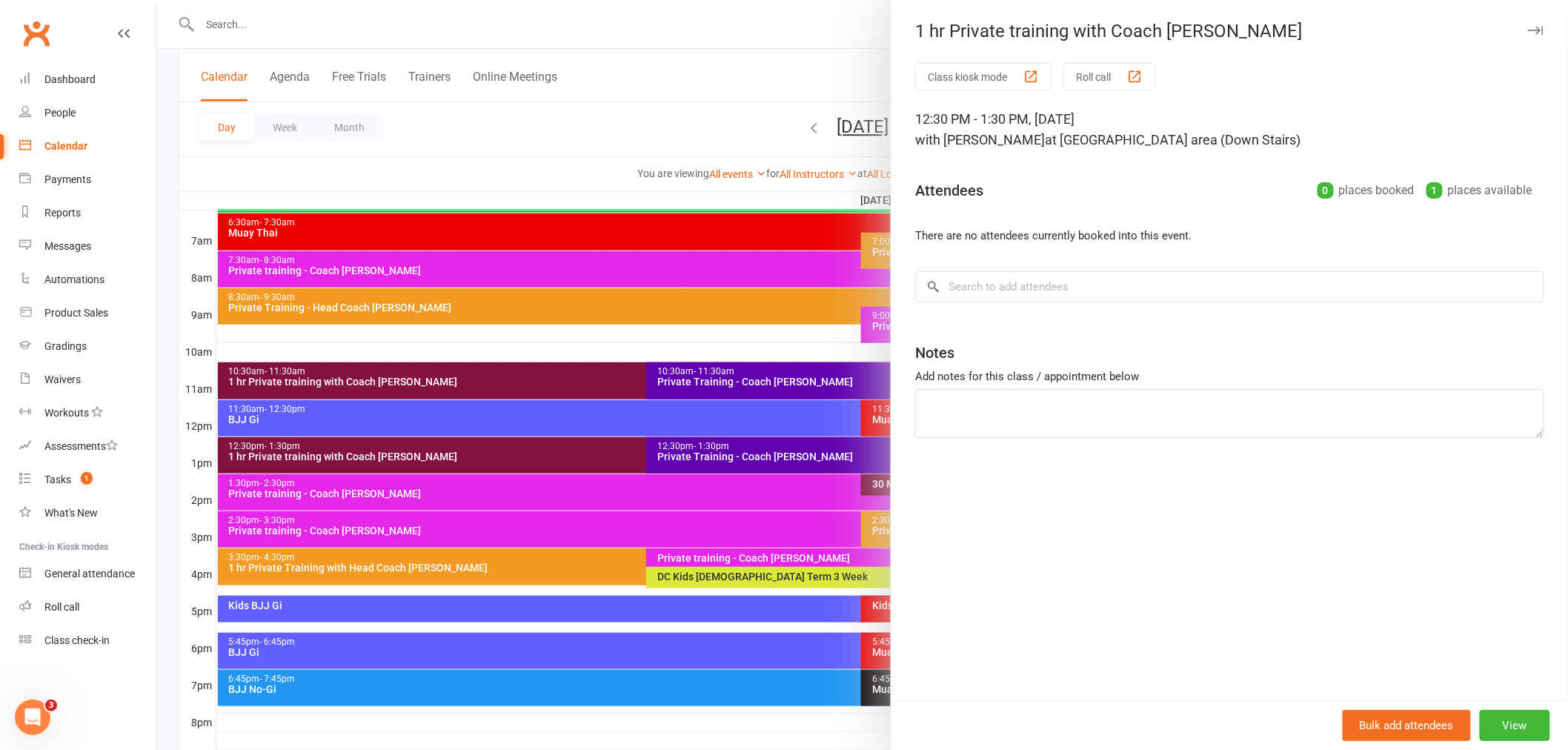
click at [772, 78] on div at bounding box center [862, 375] width 1410 height 750
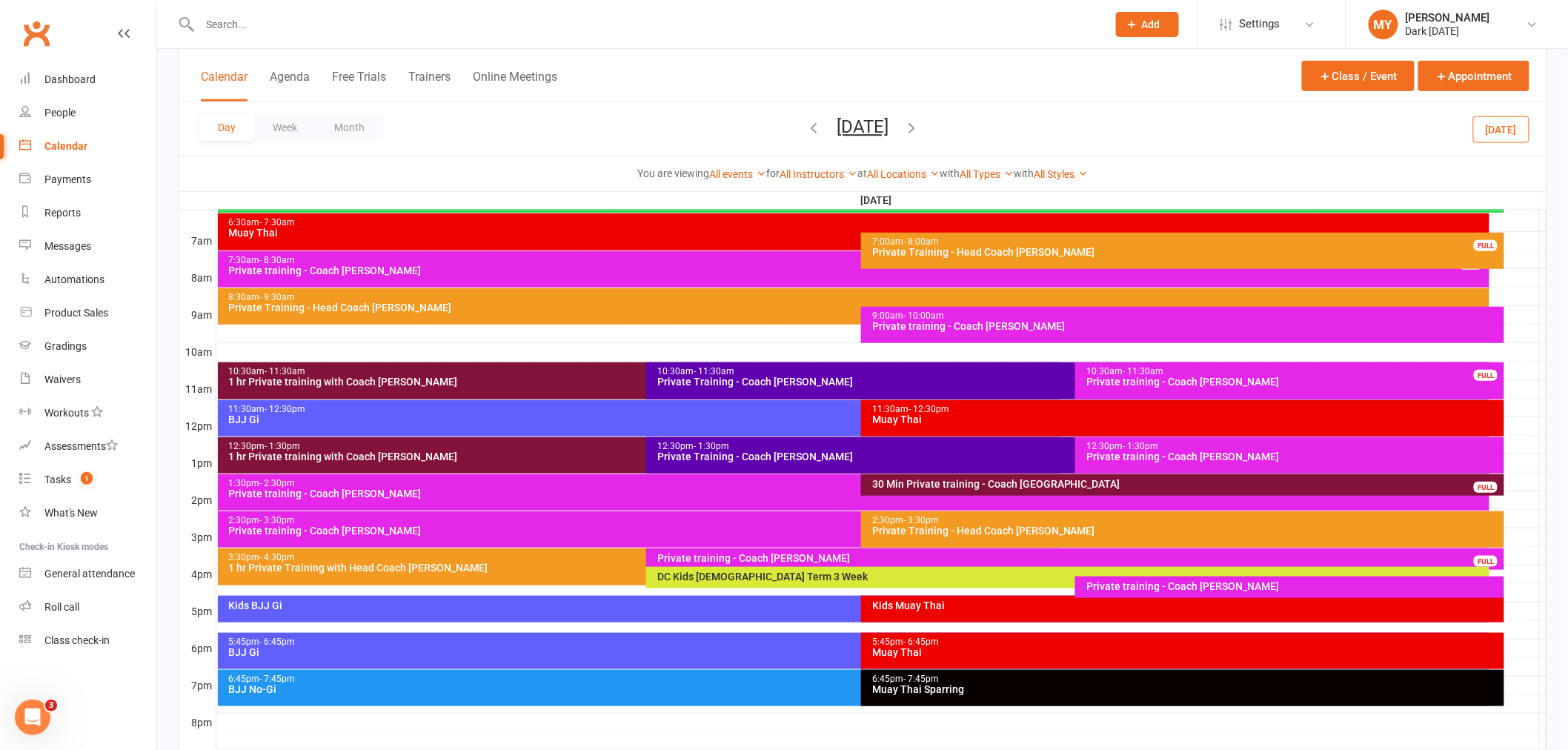
click at [806, 128] on icon "button" at bounding box center [814, 128] width 17 height 17
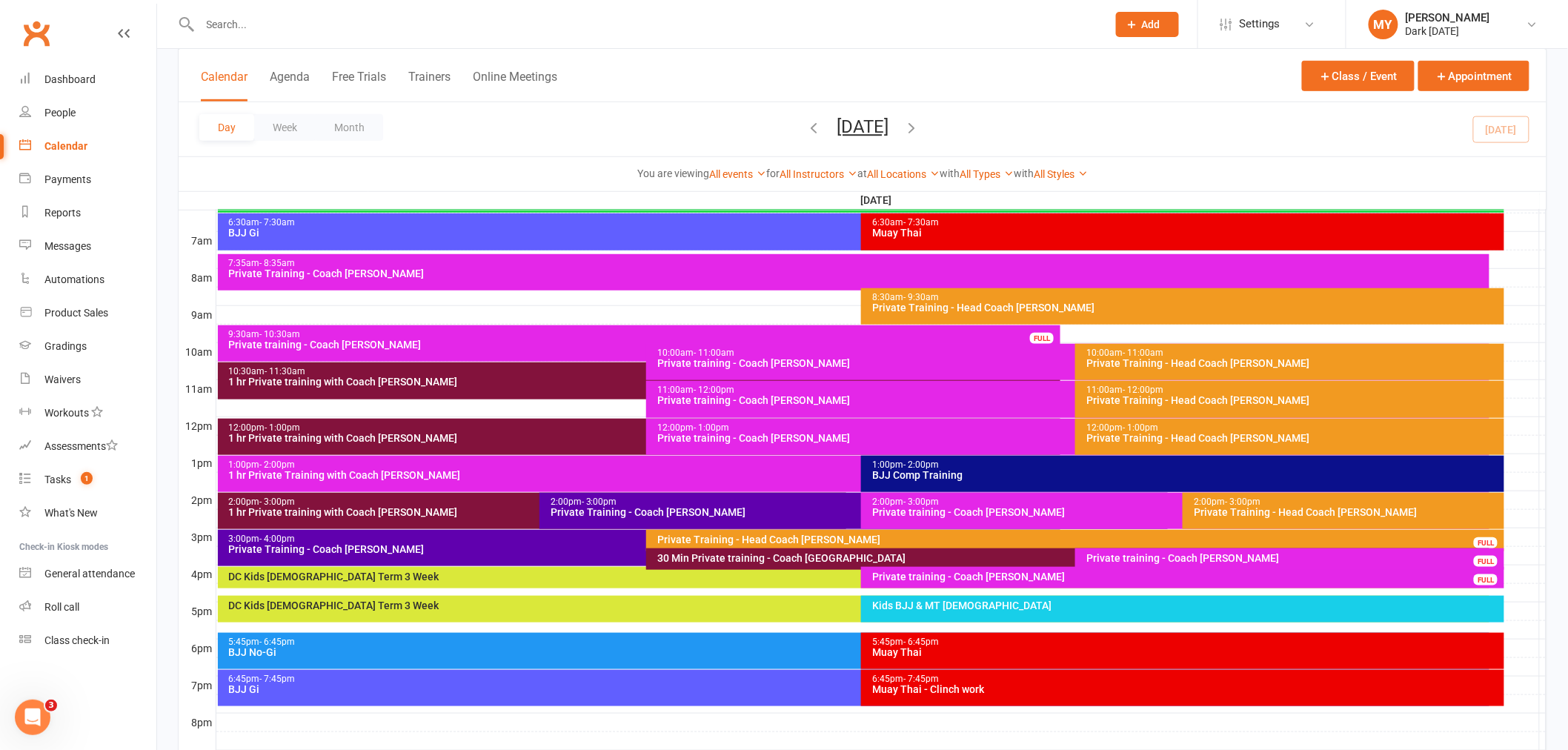
click at [314, 388] on div "10:30am - 11:30am 1 hr Private training with Coach [PERSON_NAME]" at bounding box center [639, 380] width 843 height 37
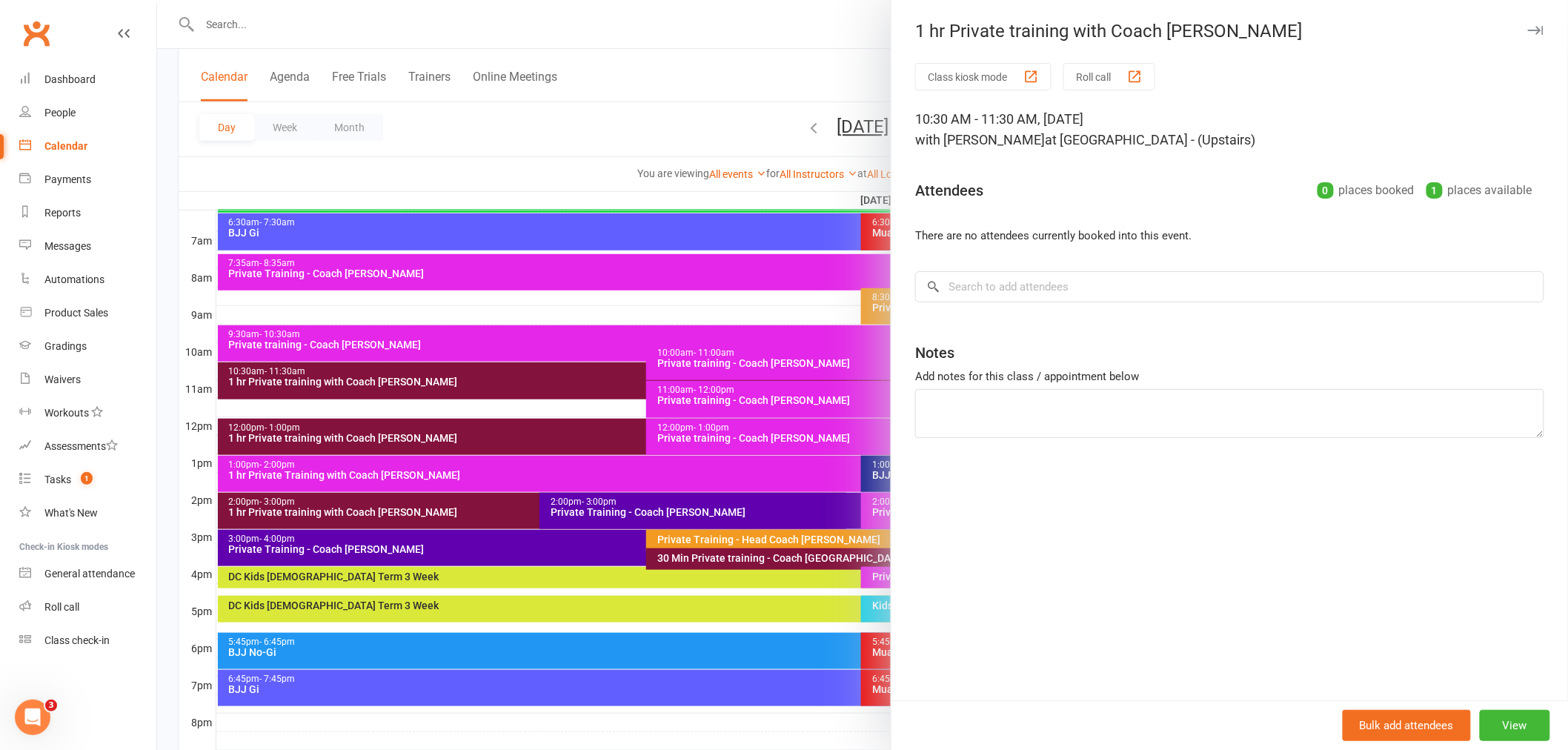
click at [313, 415] on div at bounding box center [862, 375] width 1410 height 750
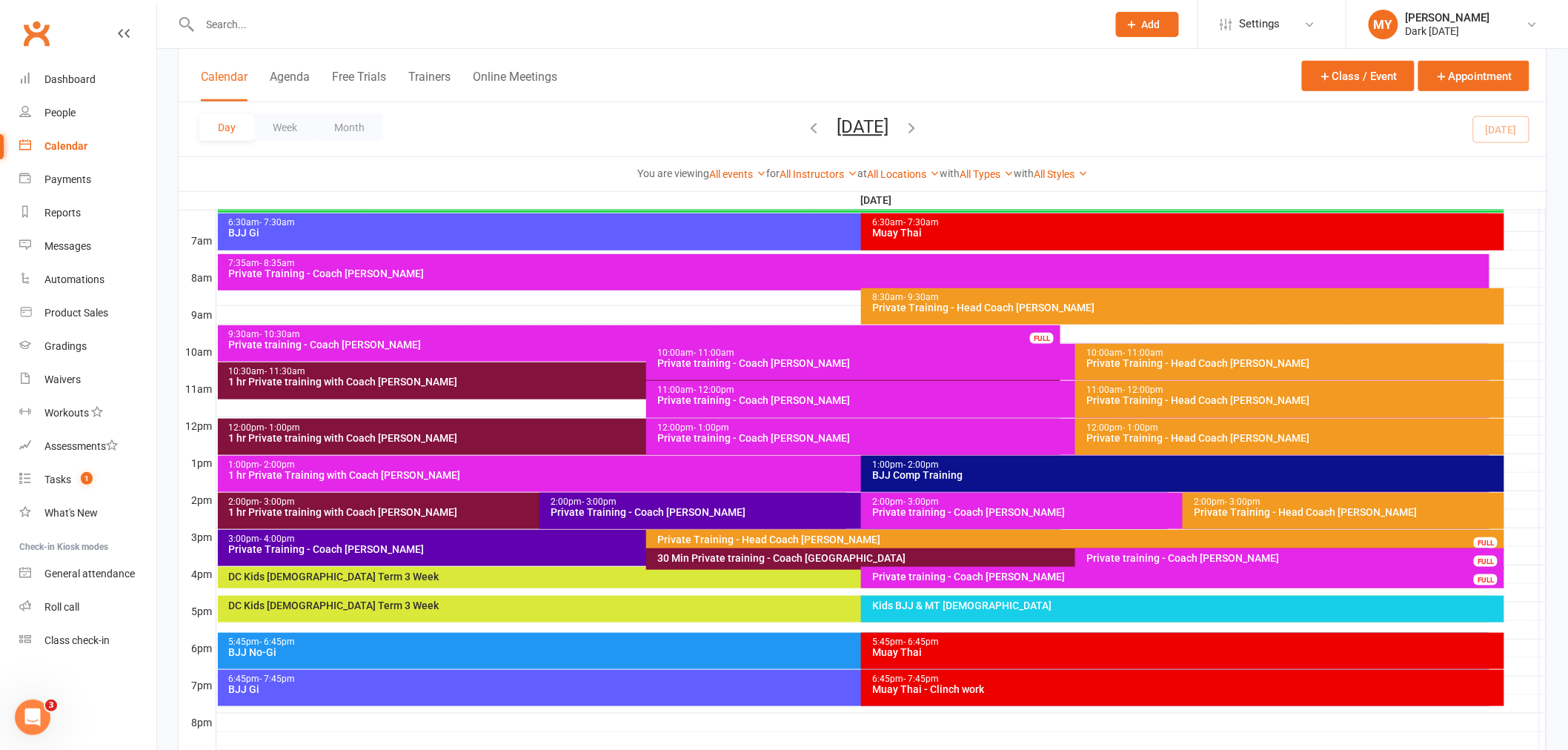
click at [314, 427] on div "12:00pm - 1:00pm" at bounding box center [643, 428] width 830 height 10
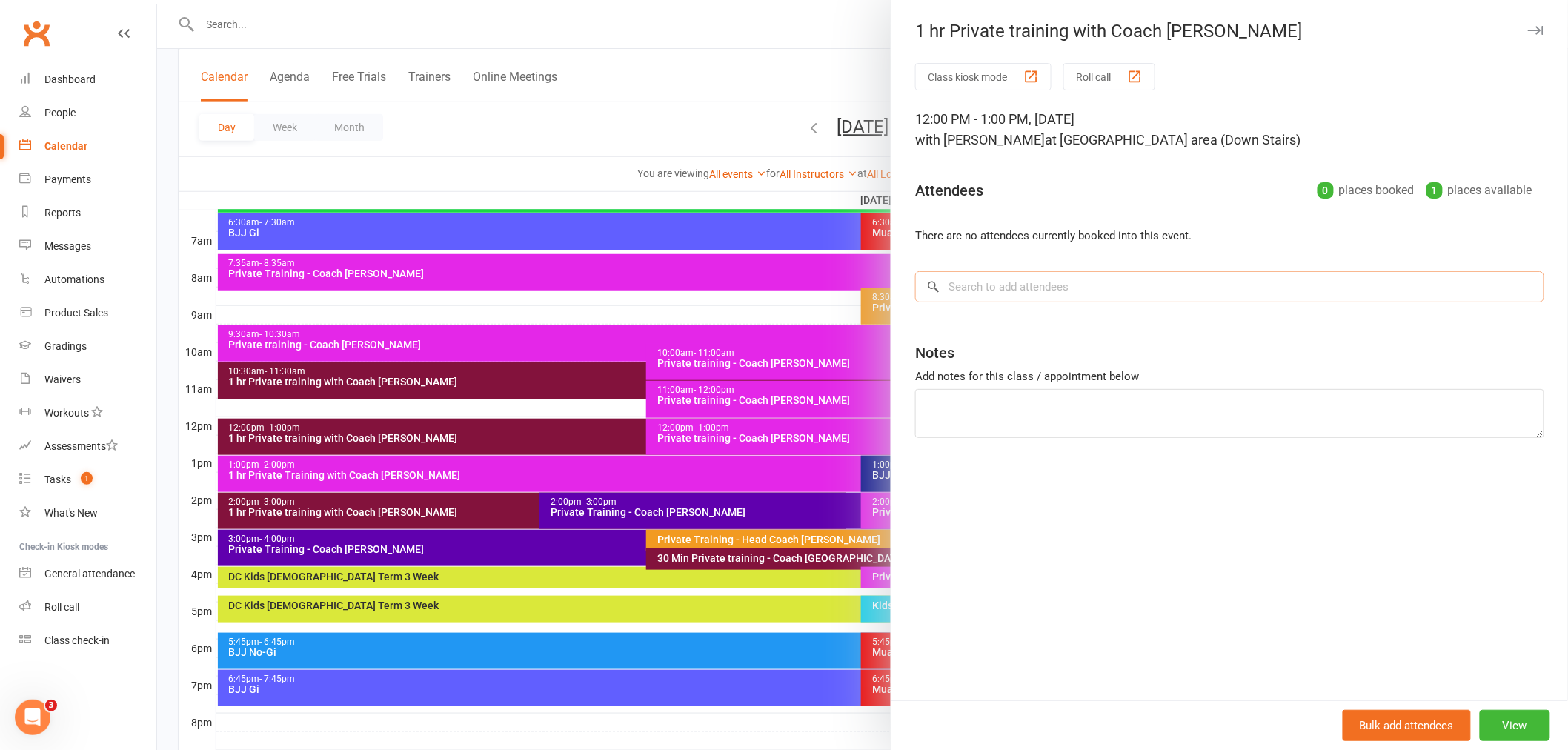
click at [1018, 285] on input "search" at bounding box center [1229, 286] width 629 height 31
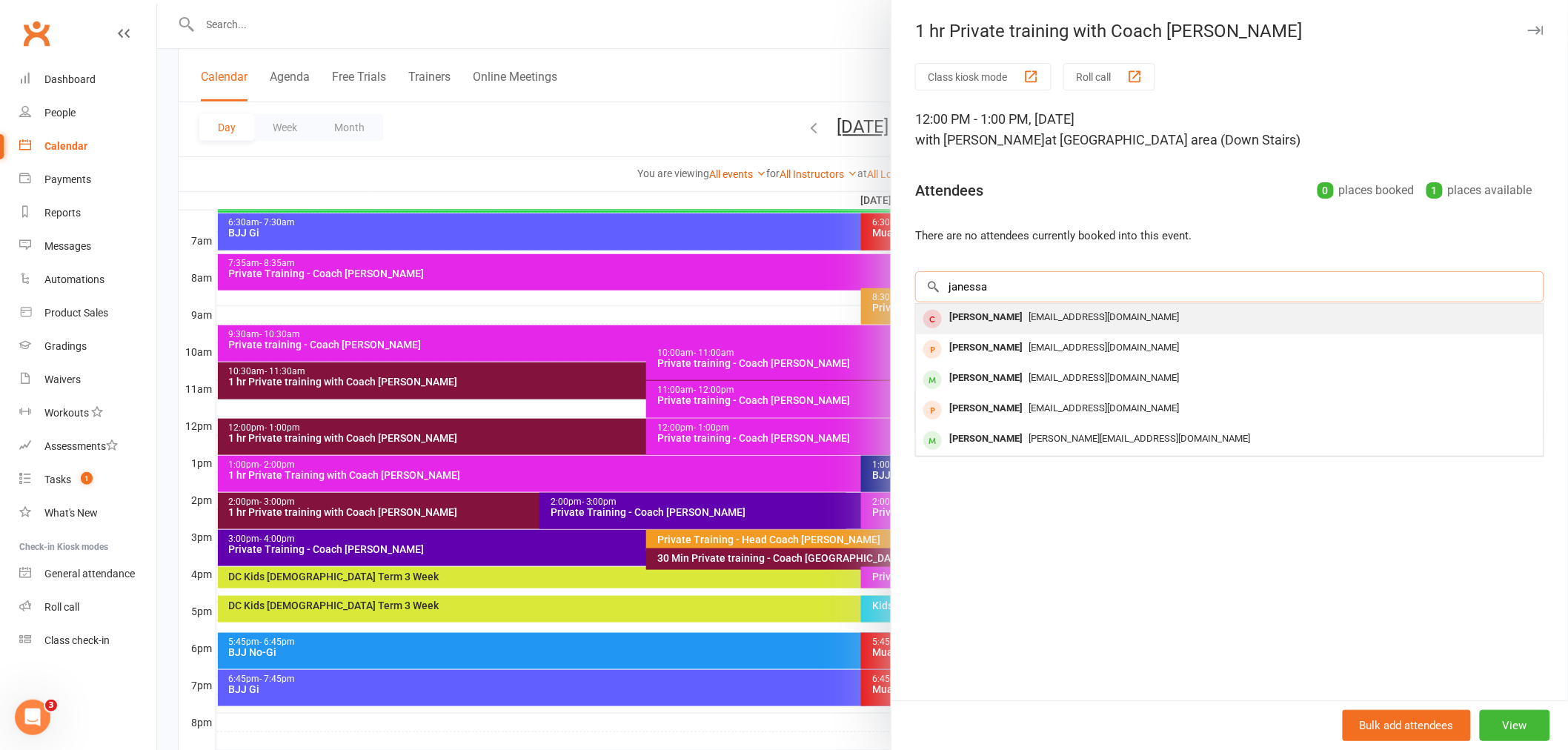
type input "janessa"
click at [1028, 313] on span "[EMAIL_ADDRESS][DOMAIN_NAME]" at bounding box center [1103, 316] width 150 height 11
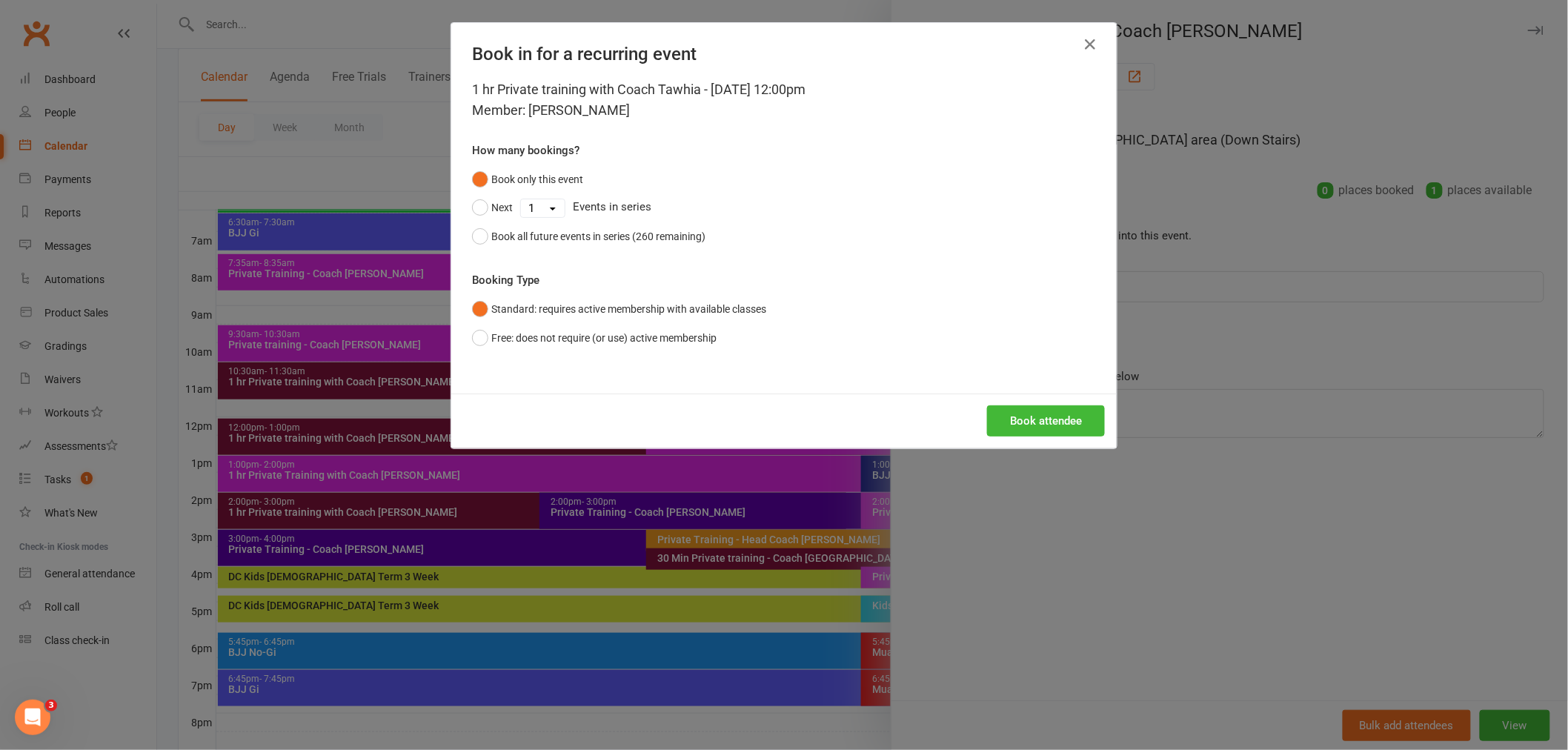
click at [549, 209] on select "1 2 3 4 5 6 7 8 9 10 11 12 13 14 15 16 17 18 19 20 21 22 23 24 25 26 27 28 29 3…" at bounding box center [543, 208] width 43 height 18
select select "9"
click at [521, 199] on select "1 2 3 4 5 6 7 8 9 10 11 12 13 14 15 16 17 18 19 20 21 22 23 24 25 26 27 28 29 3…" at bounding box center [543, 208] width 43 height 18
click at [1033, 420] on button "Book attendee" at bounding box center [1045, 420] width 118 height 31
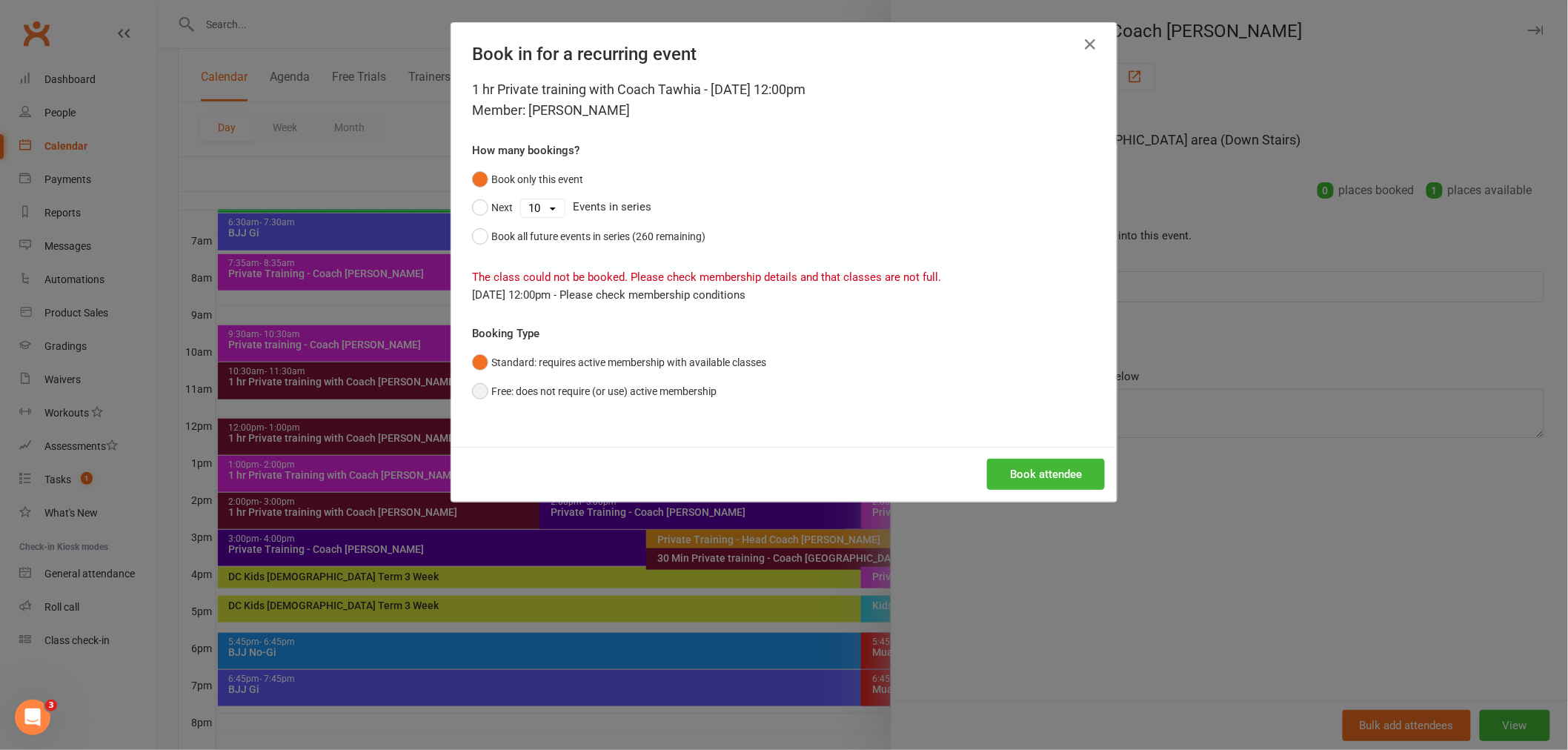
click at [534, 388] on button "Free: does not require (or use) active membership" at bounding box center [594, 391] width 244 height 28
click at [1013, 468] on button "Book attendee" at bounding box center [1045, 474] width 118 height 31
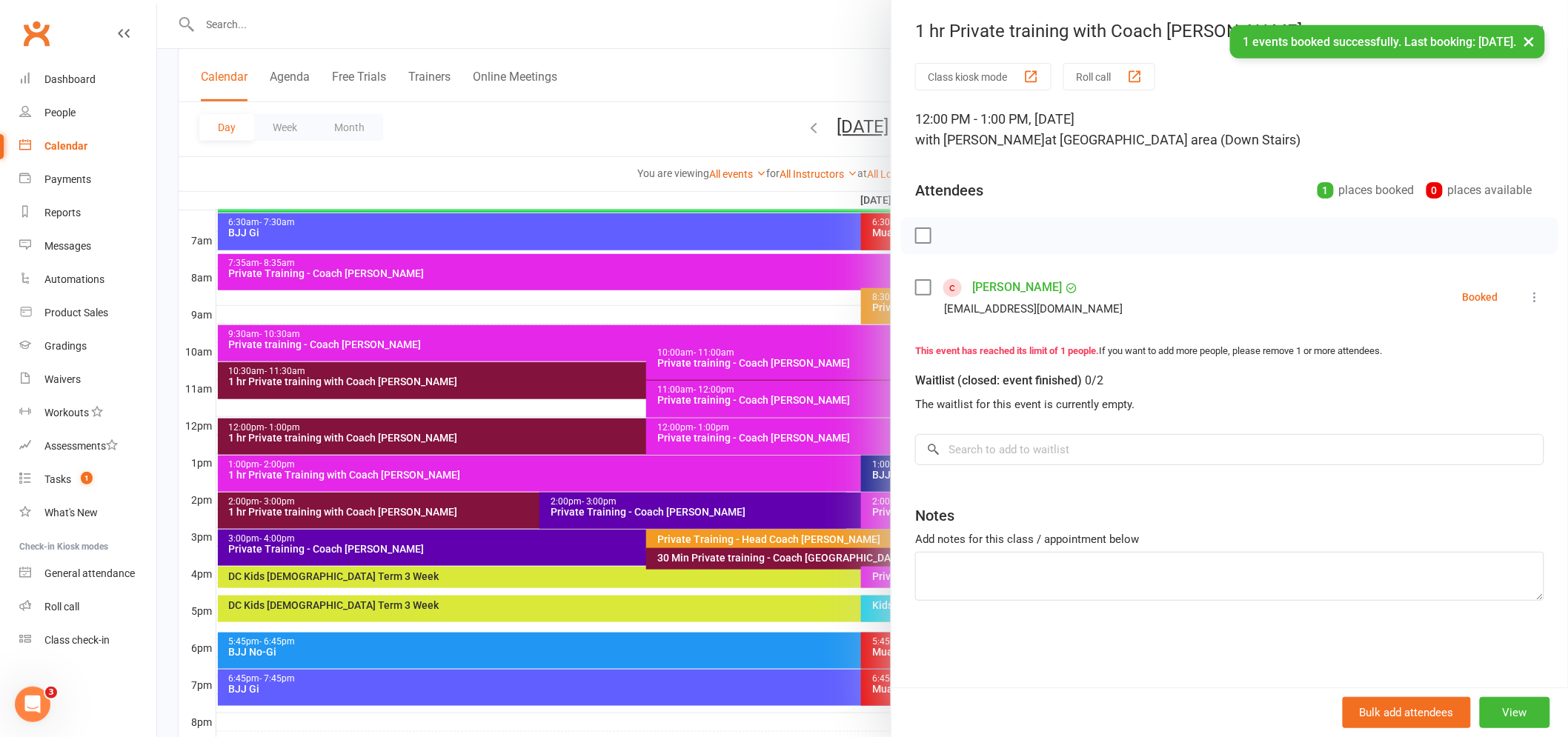
click at [588, 114] on div at bounding box center [862, 368] width 1410 height 737
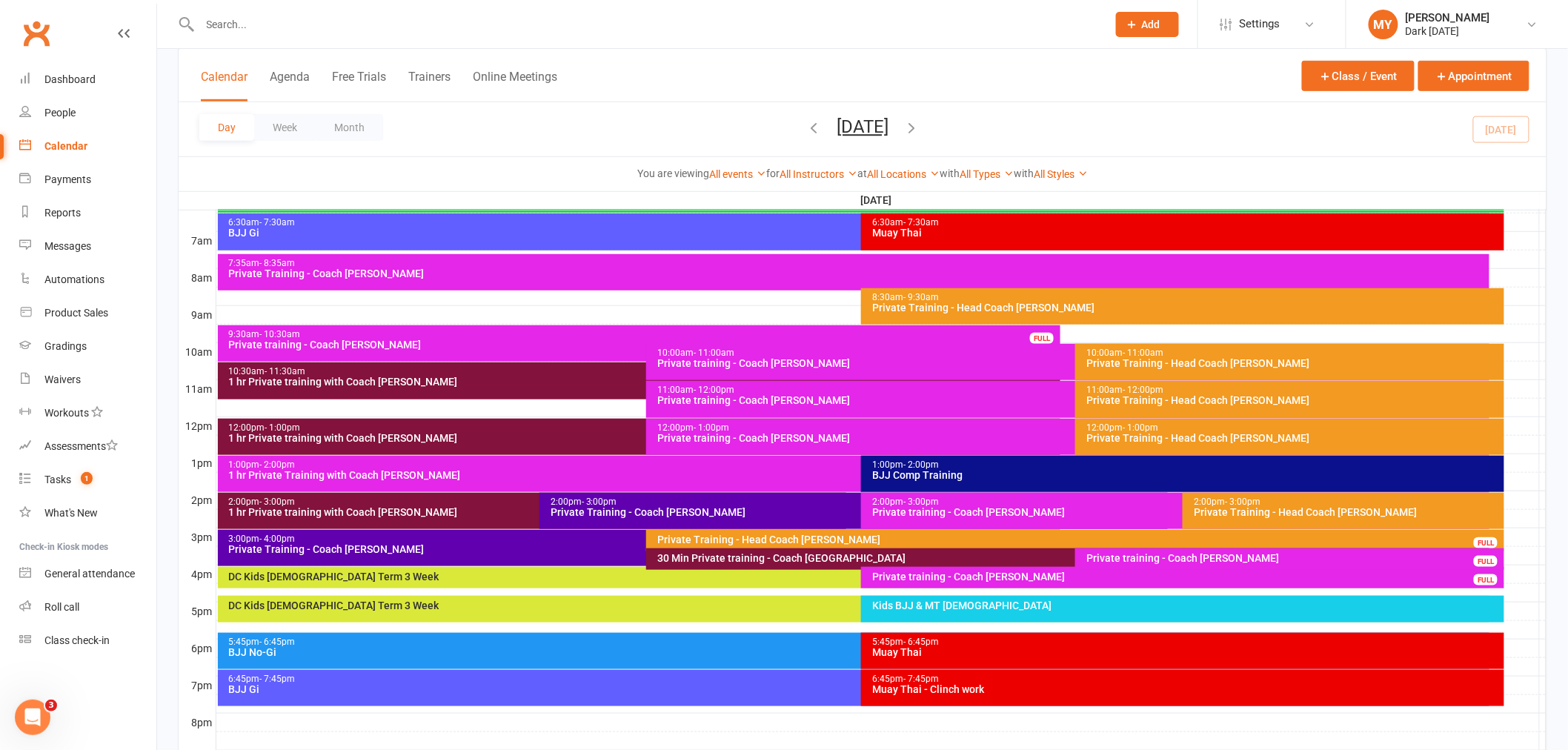
click at [402, 27] on input "text" at bounding box center [646, 24] width 901 height 21
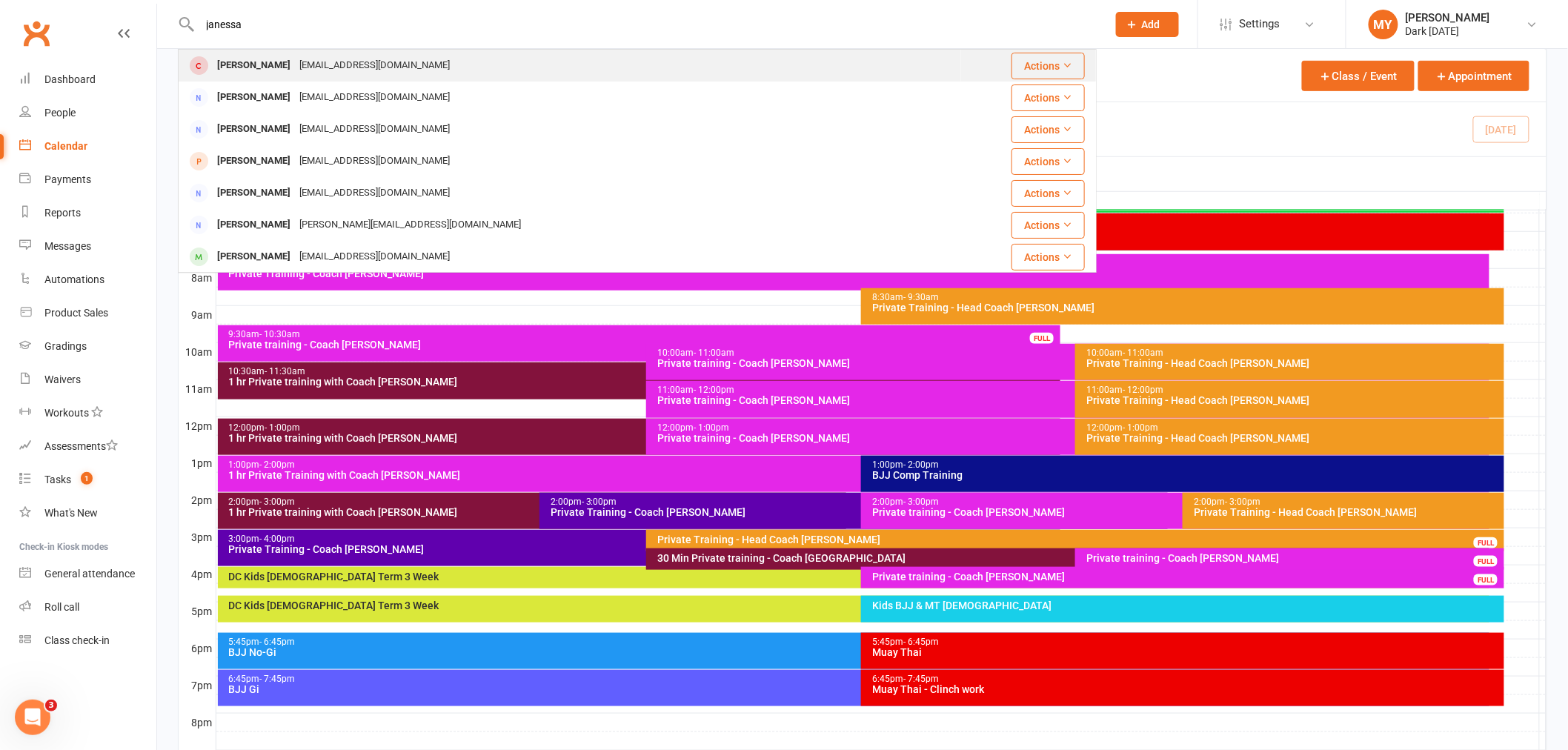
type input "janessa"
click at [388, 58] on div "[EMAIL_ADDRESS][DOMAIN_NAME]" at bounding box center [374, 66] width 159 height 22
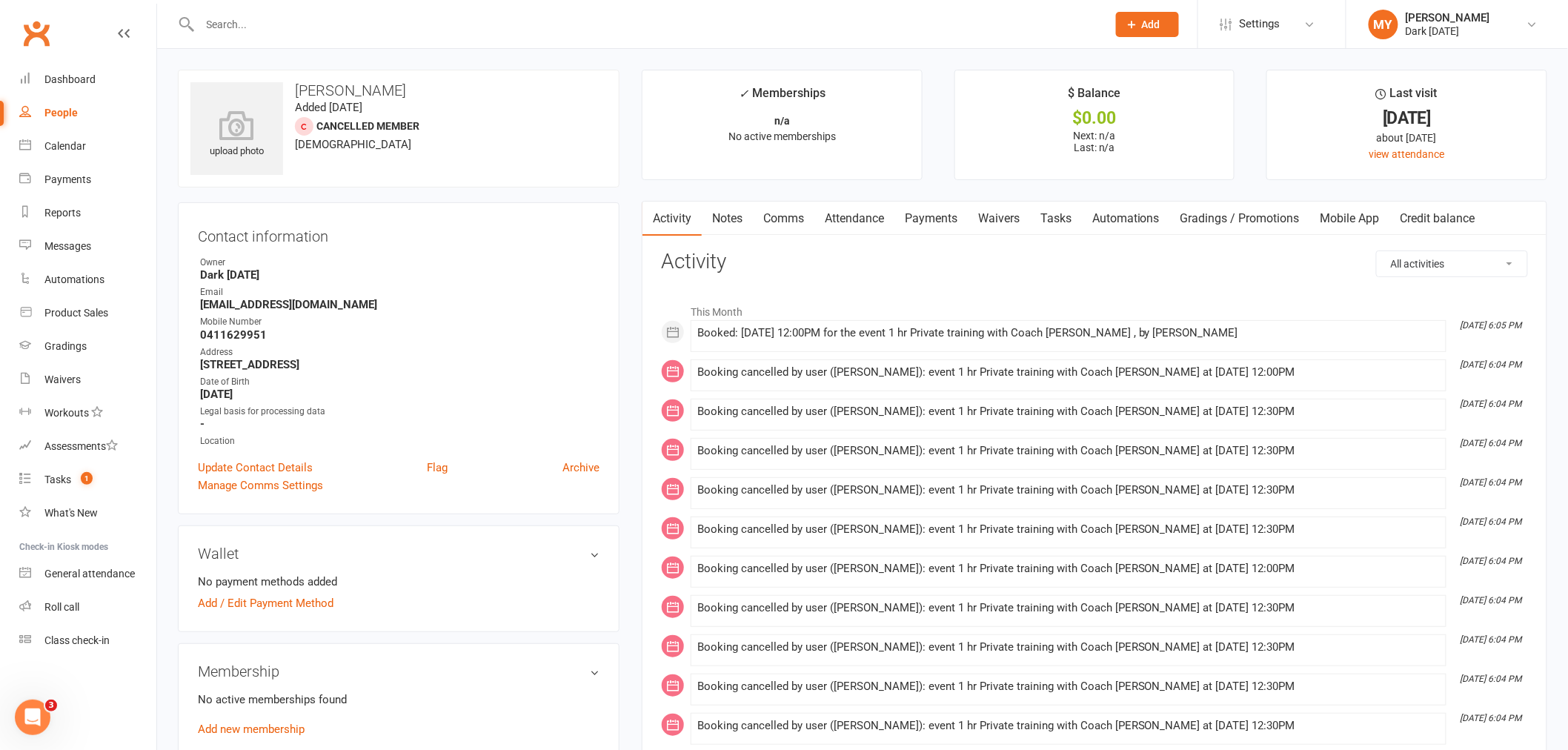
scroll to position [329, 0]
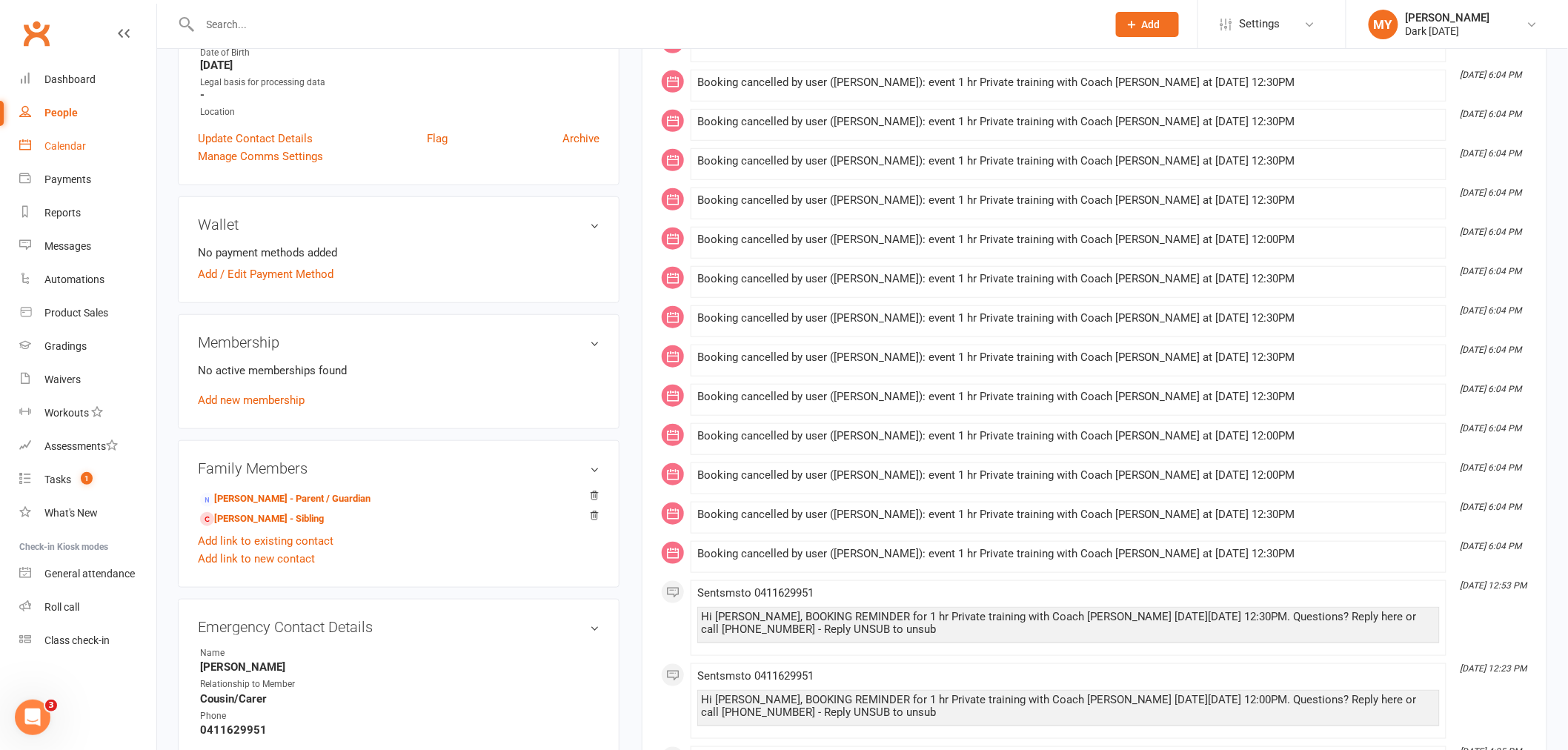
click at [98, 136] on link "Calendar" at bounding box center [88, 146] width 137 height 33
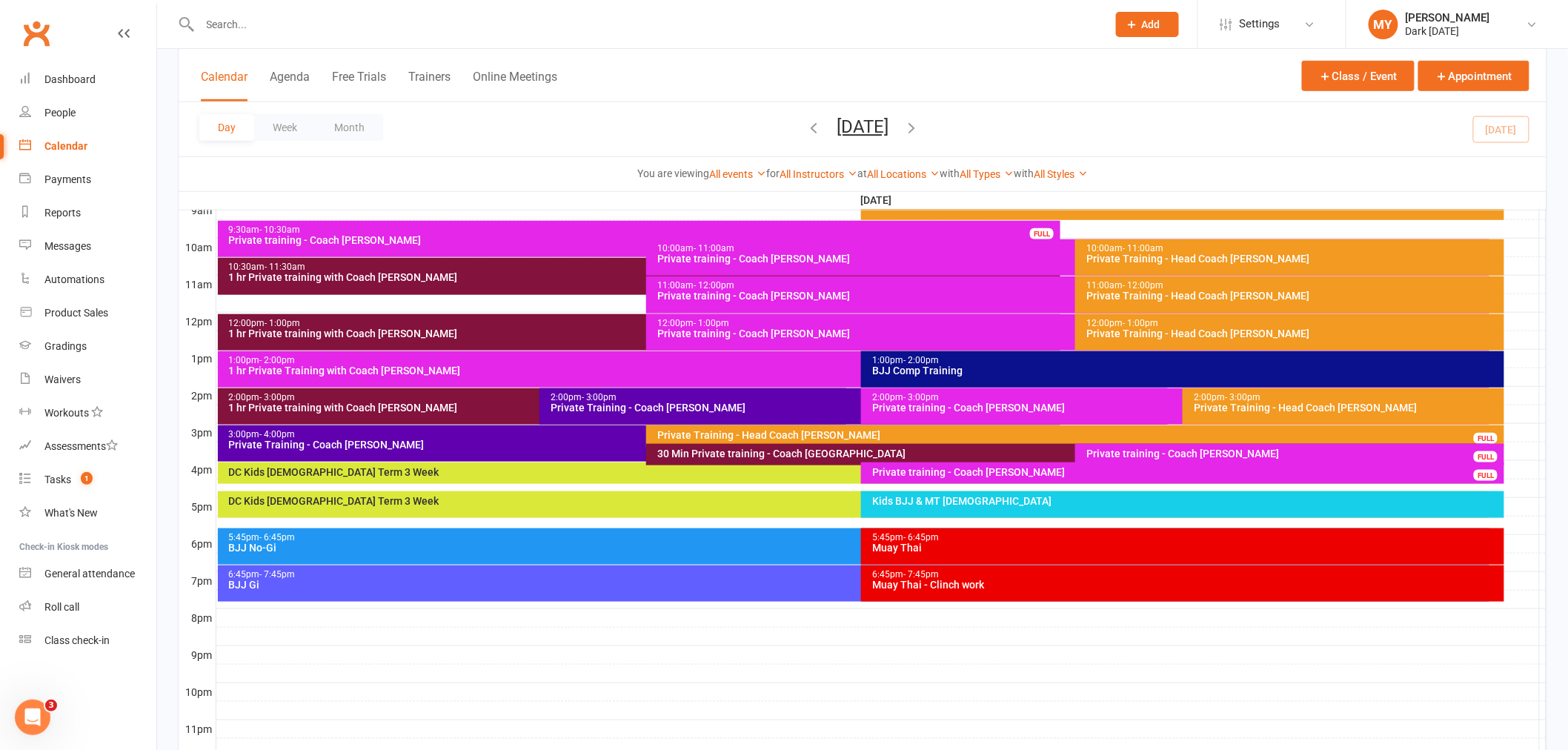
scroll to position [405, 0]
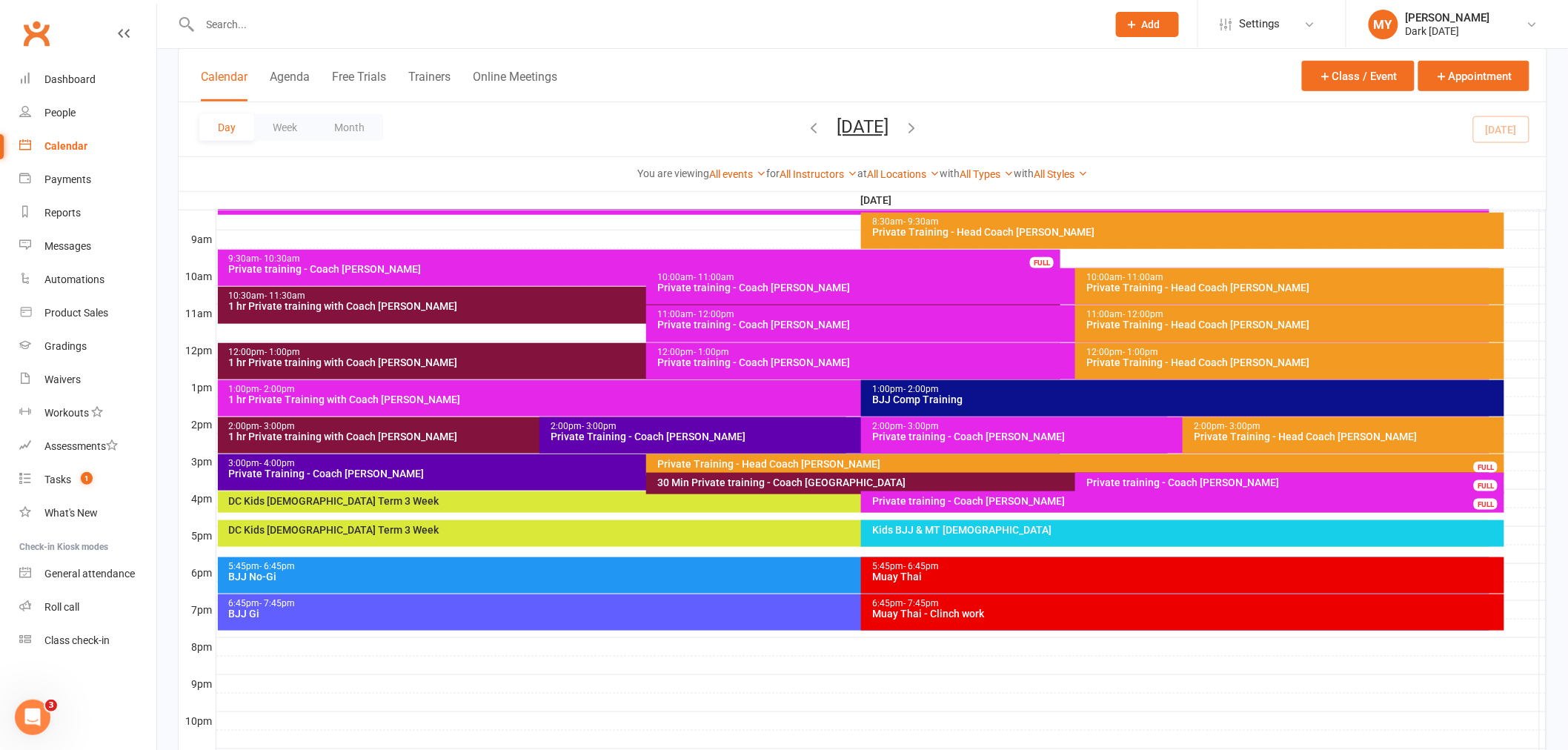
click at [349, 8] on div at bounding box center [637, 24] width 919 height 48
click at [352, 27] on input "text" at bounding box center [646, 24] width 901 height 21
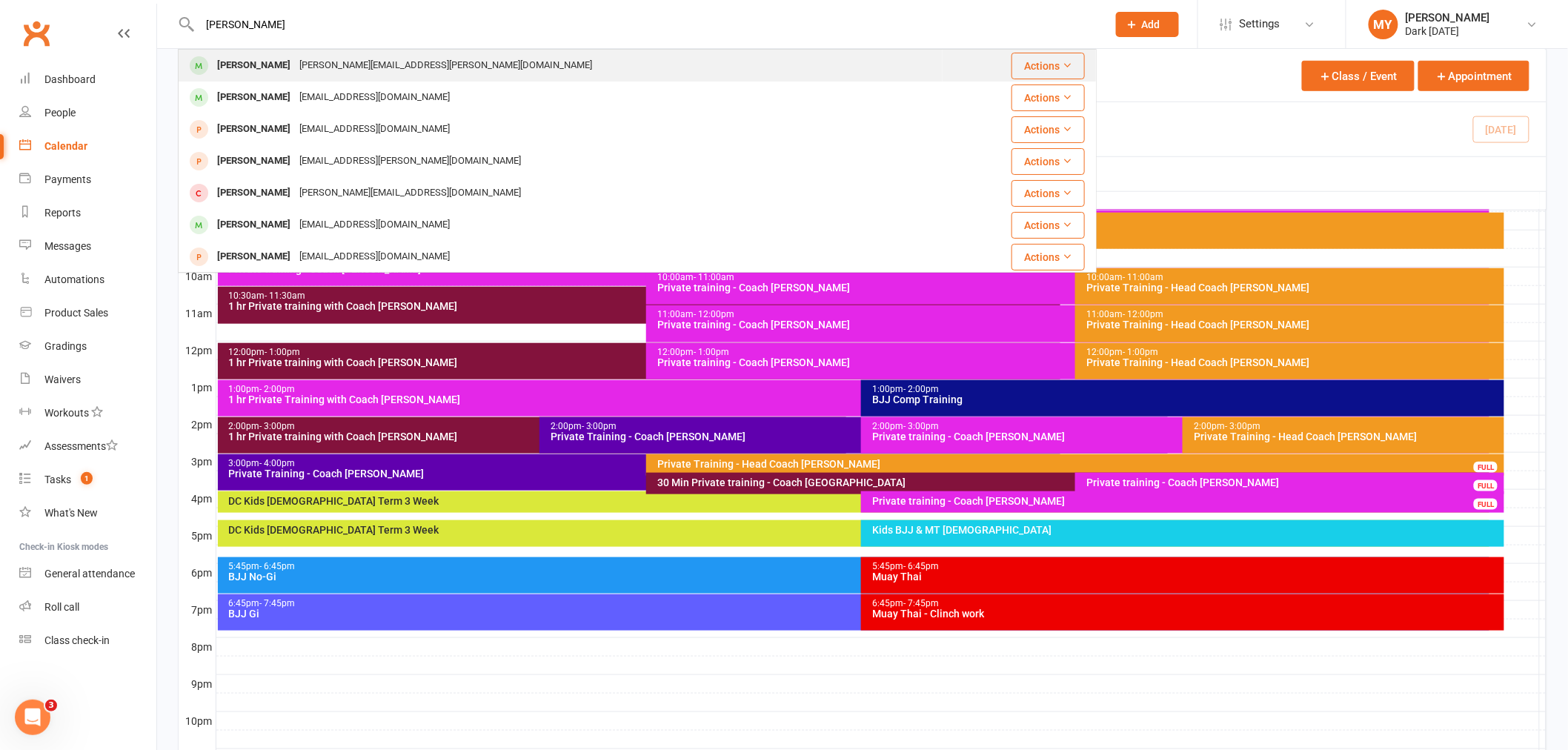
type input "[PERSON_NAME]"
click at [334, 76] on div "[PERSON_NAME] [PERSON_NAME][EMAIL_ADDRESS][PERSON_NAME][DOMAIN_NAME]" at bounding box center [560, 65] width 762 height 30
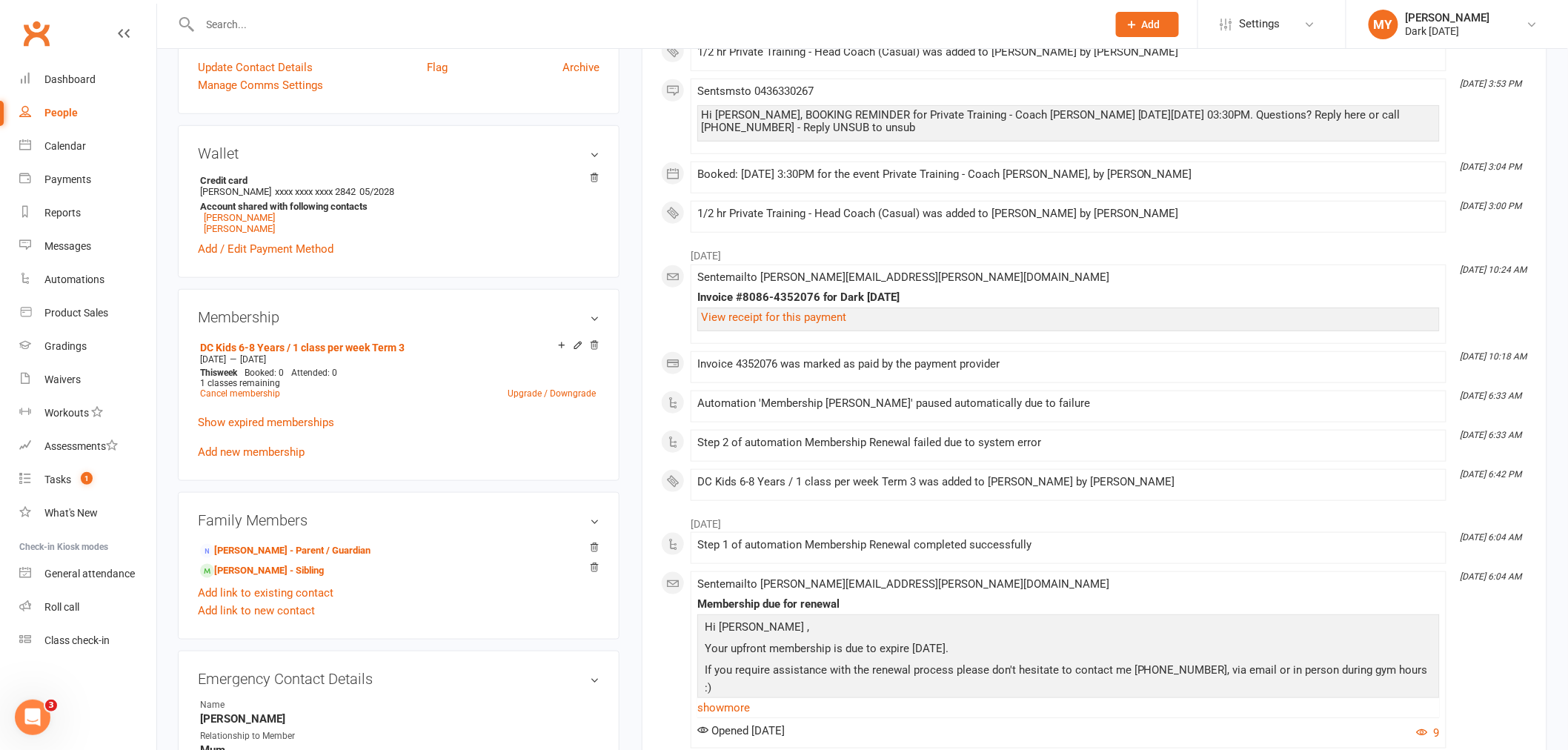
scroll to position [494, 0]
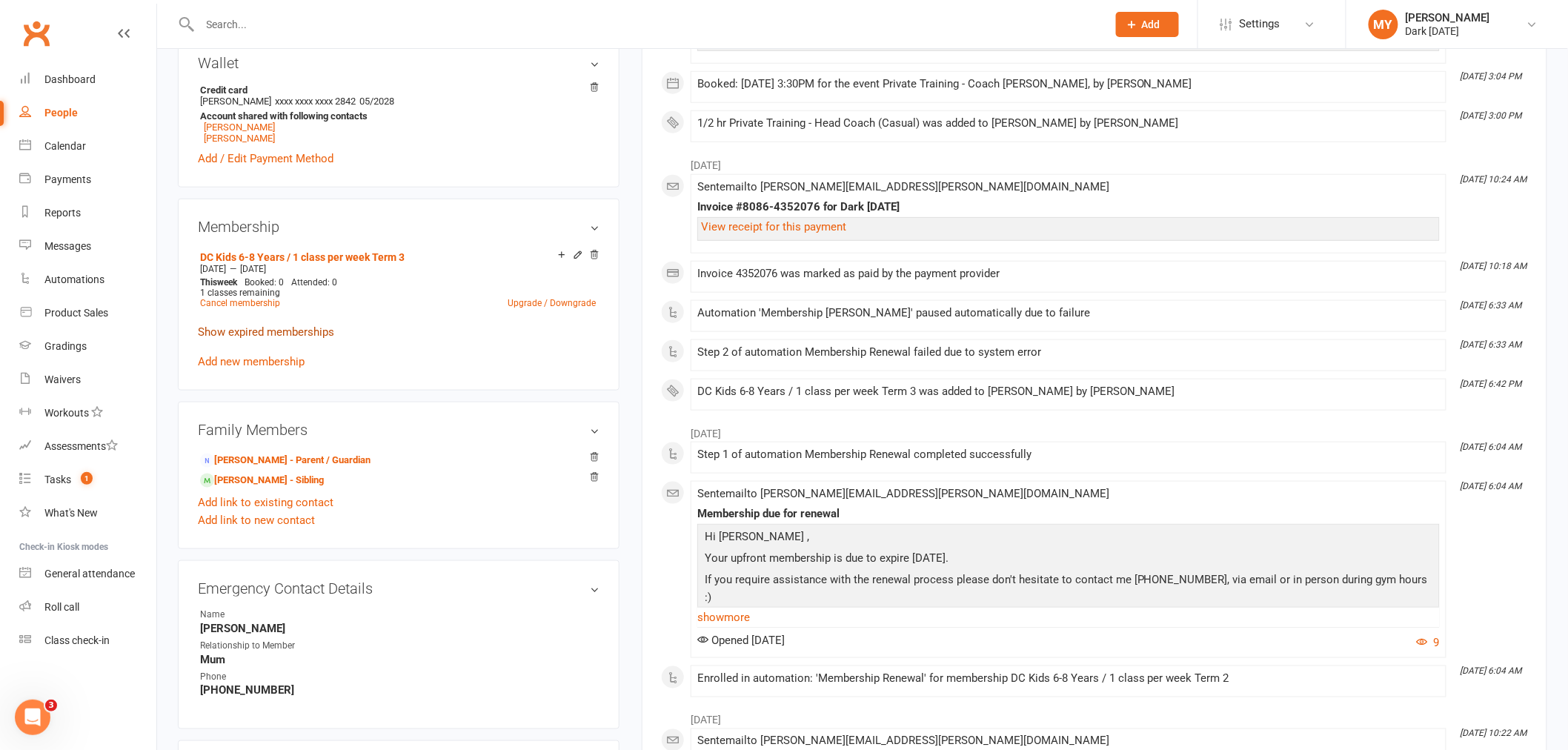
click at [265, 325] on link "Show expired memberships" at bounding box center [265, 332] width 136 height 13
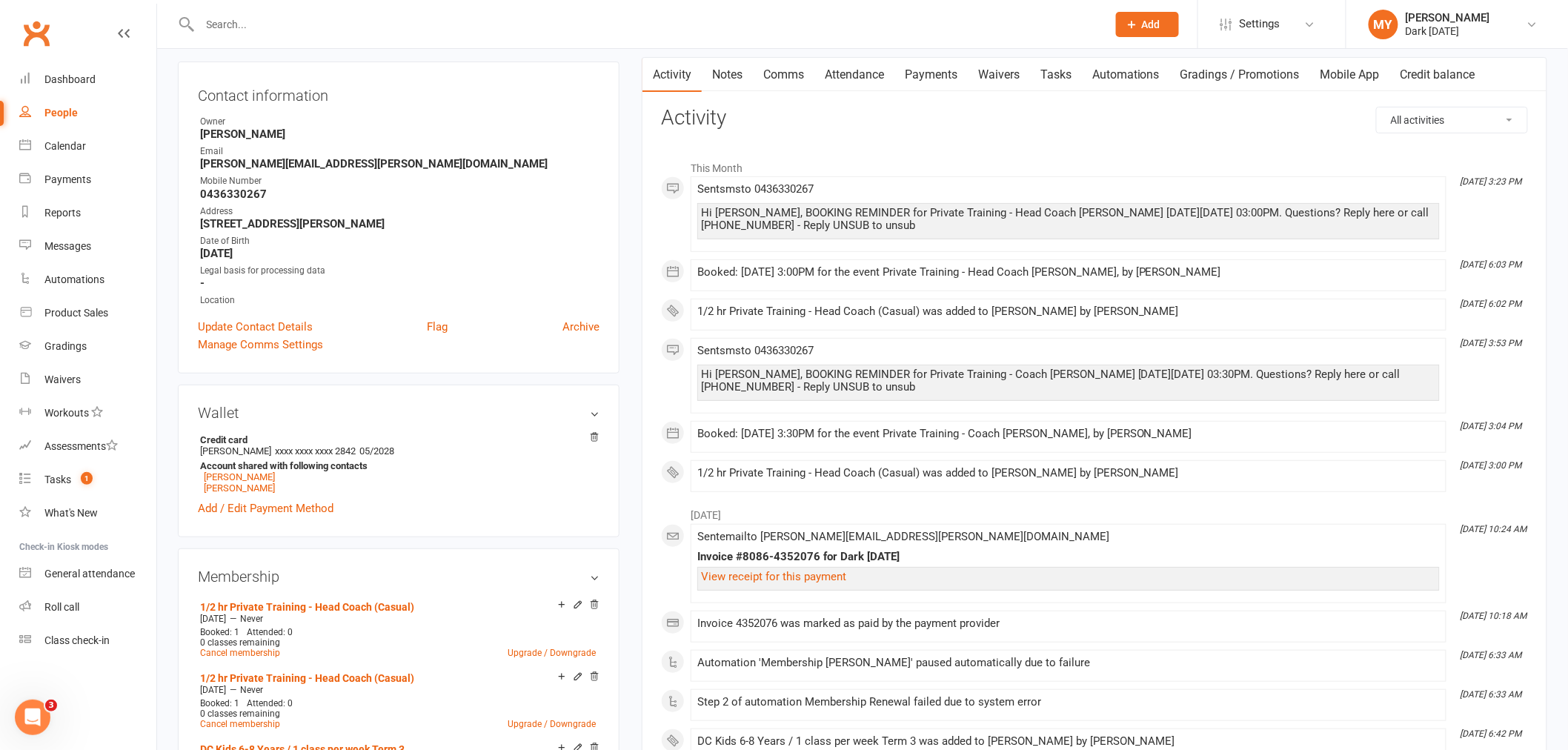
scroll to position [0, 0]
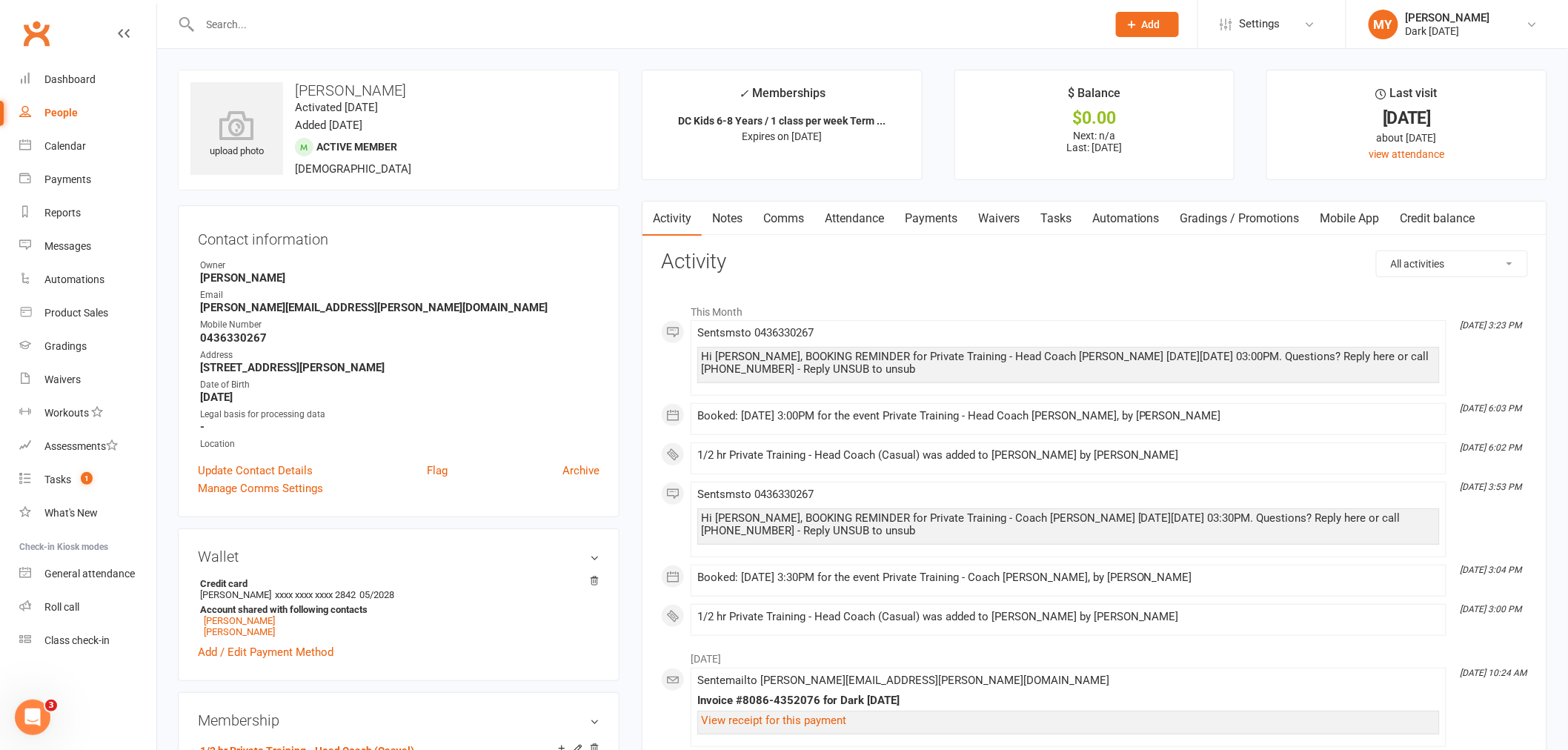
click at [930, 212] on link "Payments" at bounding box center [931, 219] width 73 height 34
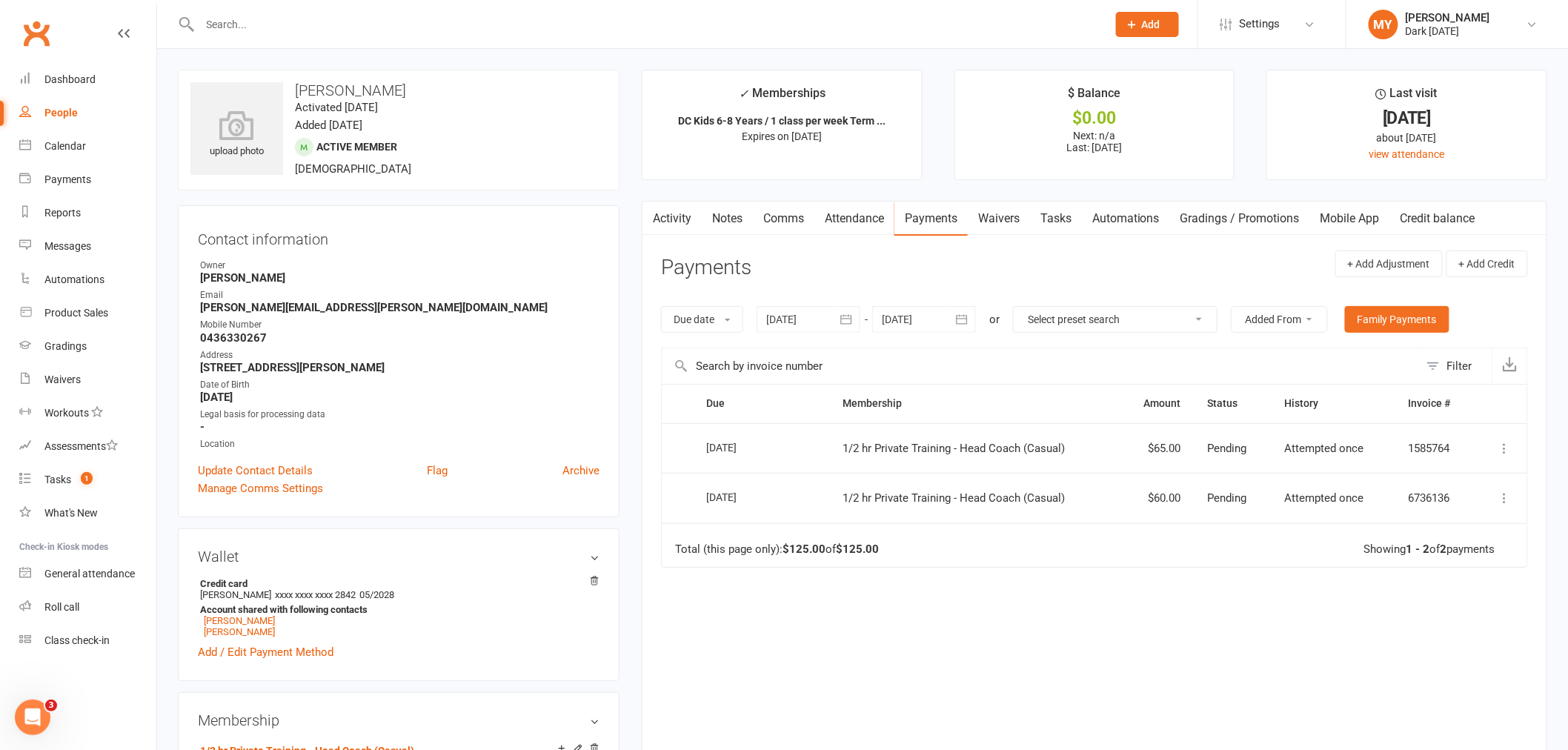
click at [297, 24] on input "text" at bounding box center [646, 24] width 901 height 21
